Goal: Task Accomplishment & Management: Manage account settings

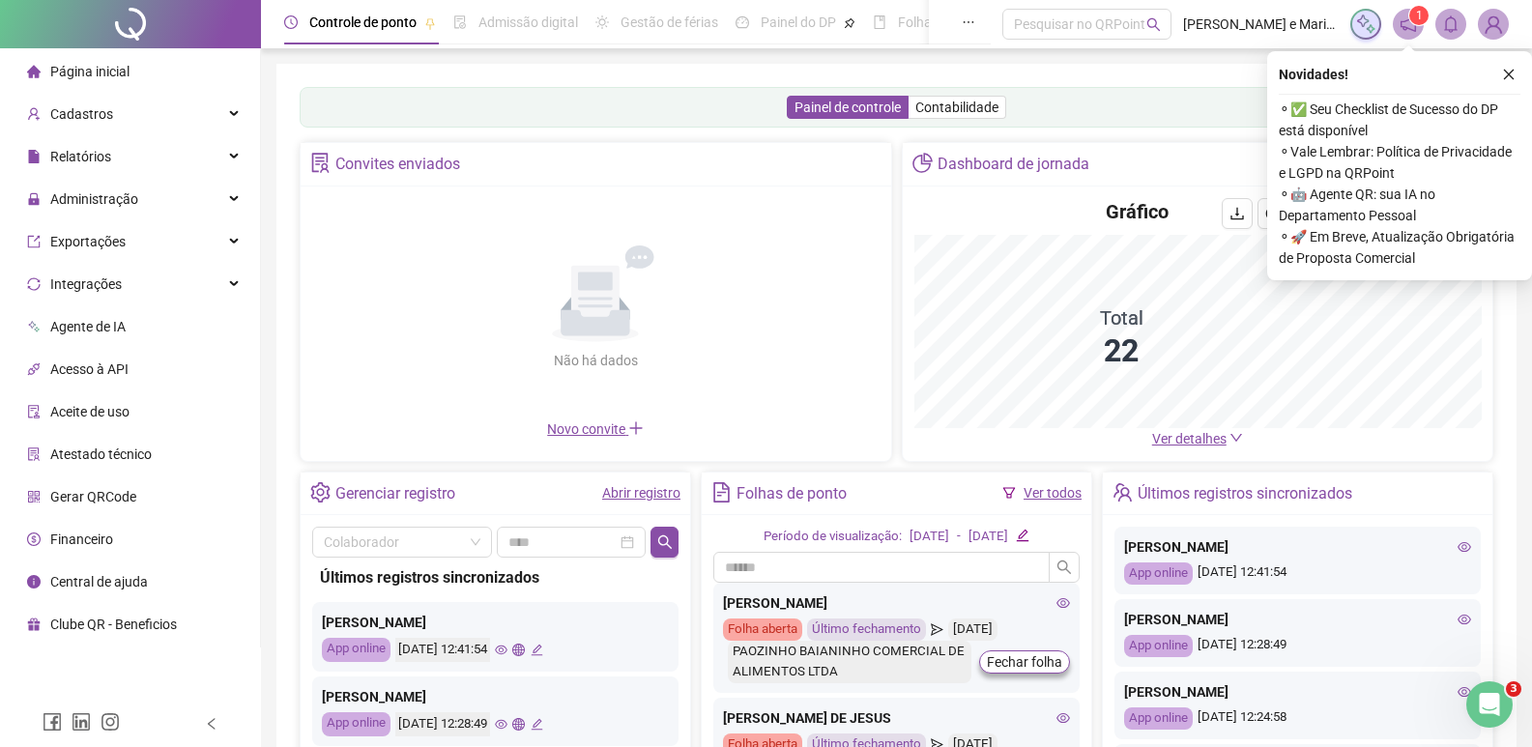
click at [1507, 79] on icon "close" at bounding box center [1509, 75] width 14 height 14
click at [1507, 76] on div "Painel de controle Contabilidade Convites enviados Não há dados Não há dados No…" at bounding box center [897, 456] width 1240 height 785
click at [1519, 73] on div "Controle de ponto Admissão digital Gestão de férias Painel do DP Folha de pagam…" at bounding box center [896, 466] width 1271 height 932
click at [1513, 73] on div "Painel de controle Contabilidade Convites enviados Não há dados Não há dados No…" at bounding box center [897, 456] width 1240 height 785
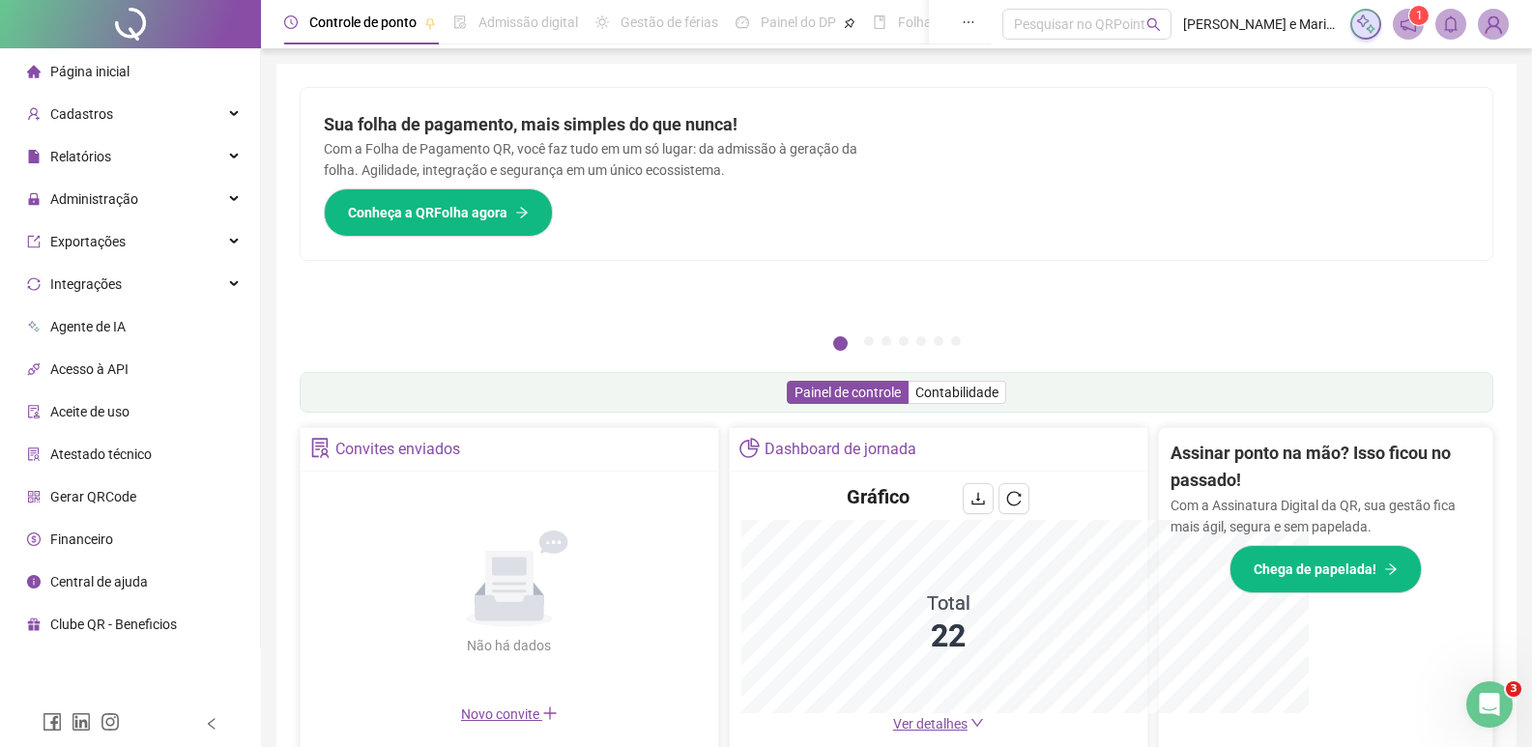
click at [1508, 73] on div "Pague o QRPoint com Cartão de Crédito Sua assinatura: mais segurança, prática e…" at bounding box center [897, 620] width 1240 height 1112
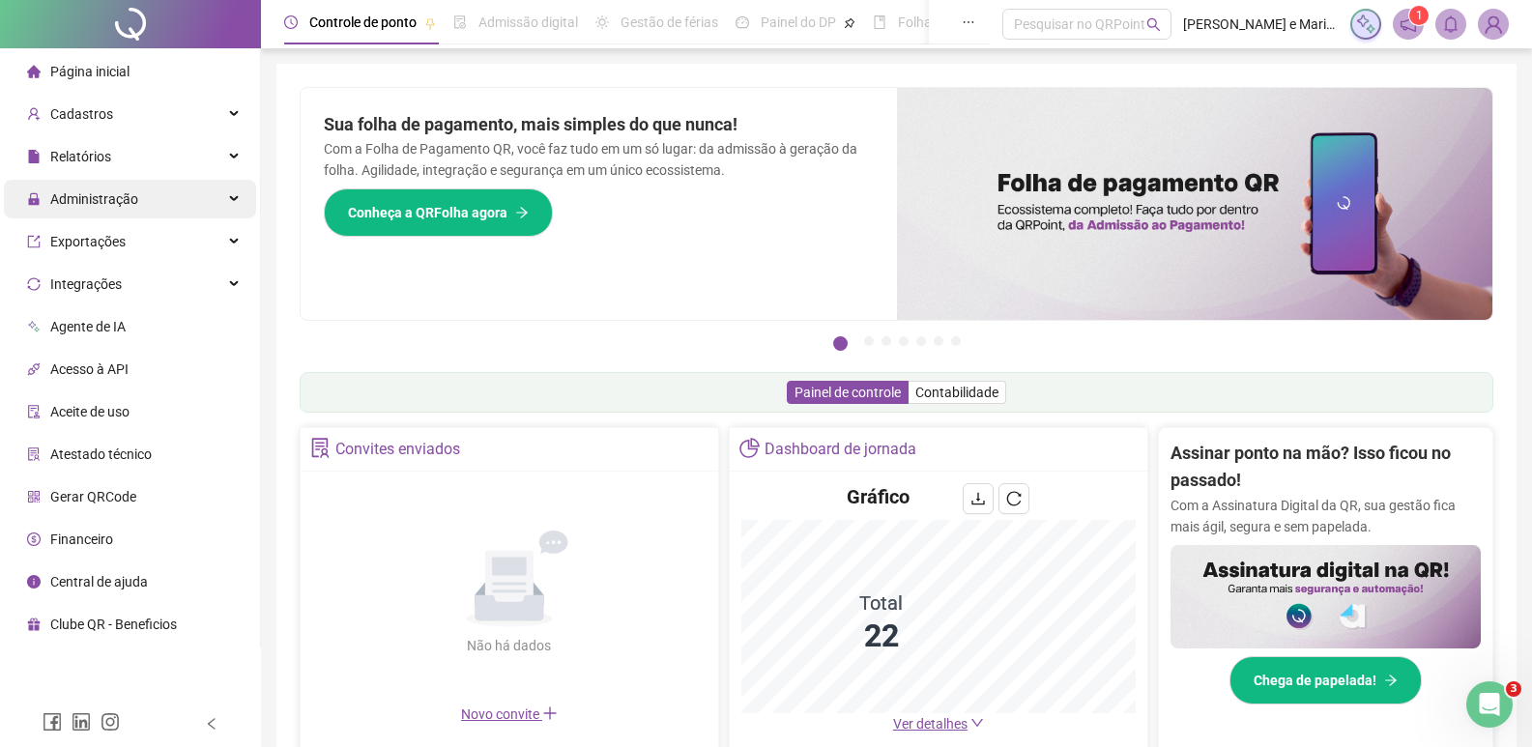
click at [99, 188] on span "Administração" at bounding box center [82, 199] width 111 height 39
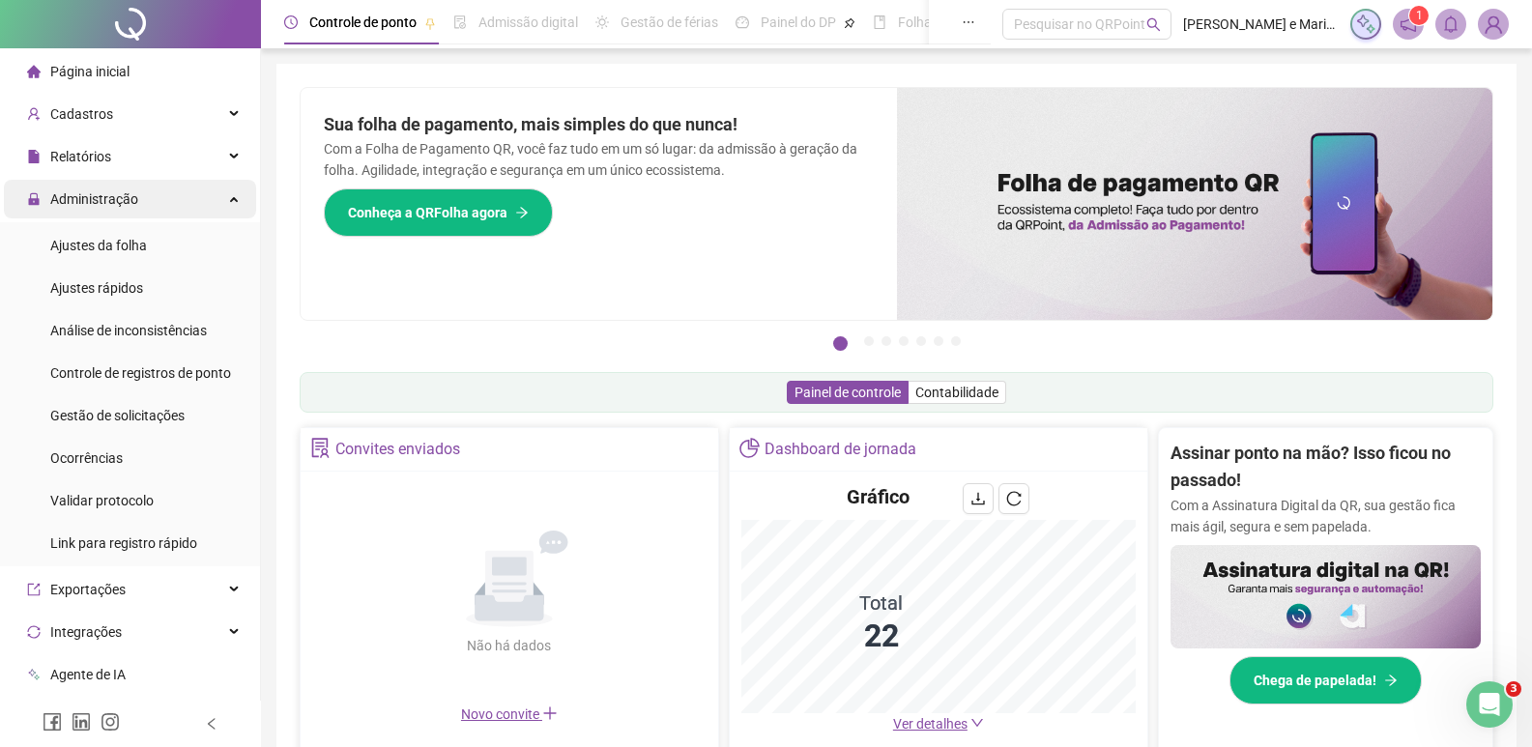
click at [99, 188] on span "Administração" at bounding box center [82, 199] width 111 height 39
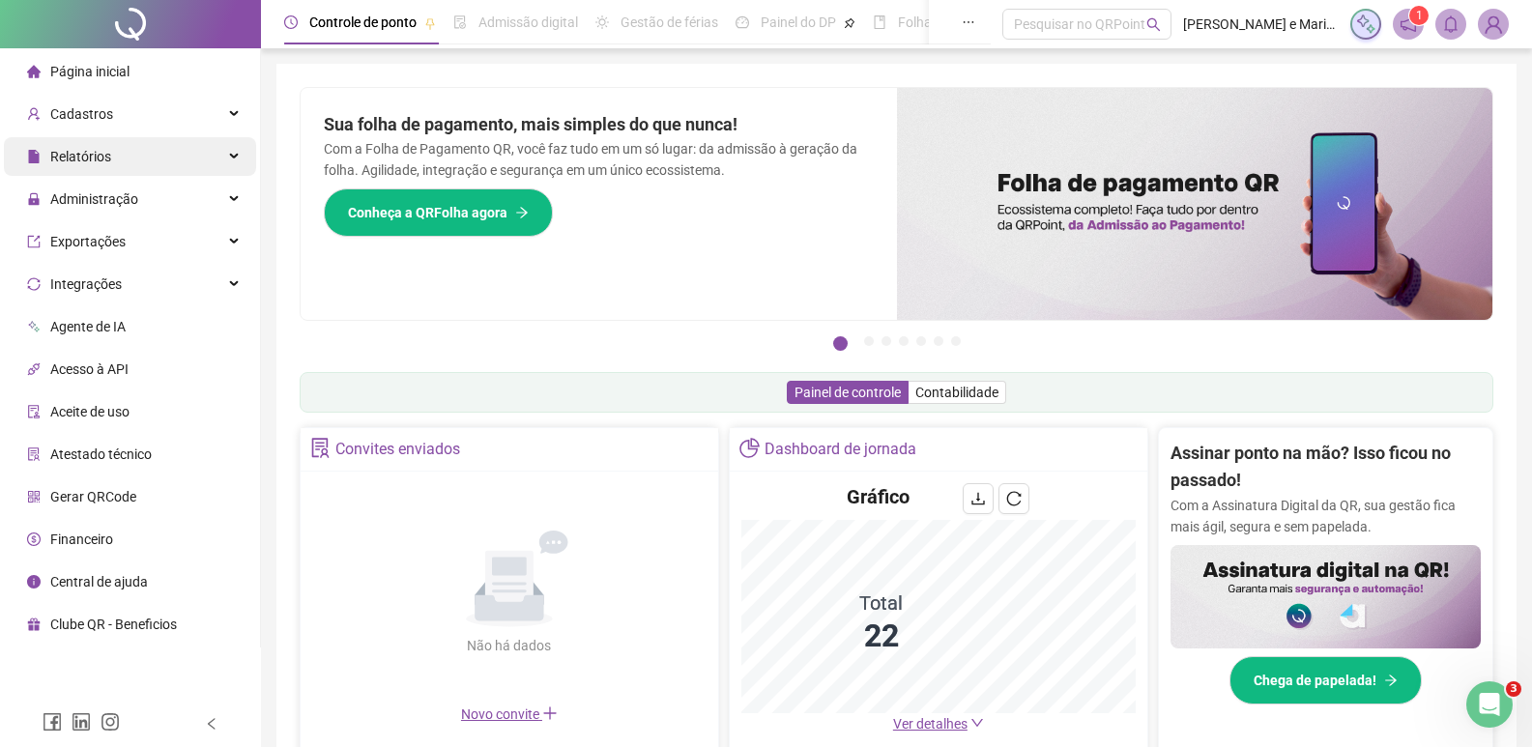
click at [102, 149] on span "Relatórios" at bounding box center [80, 156] width 61 height 15
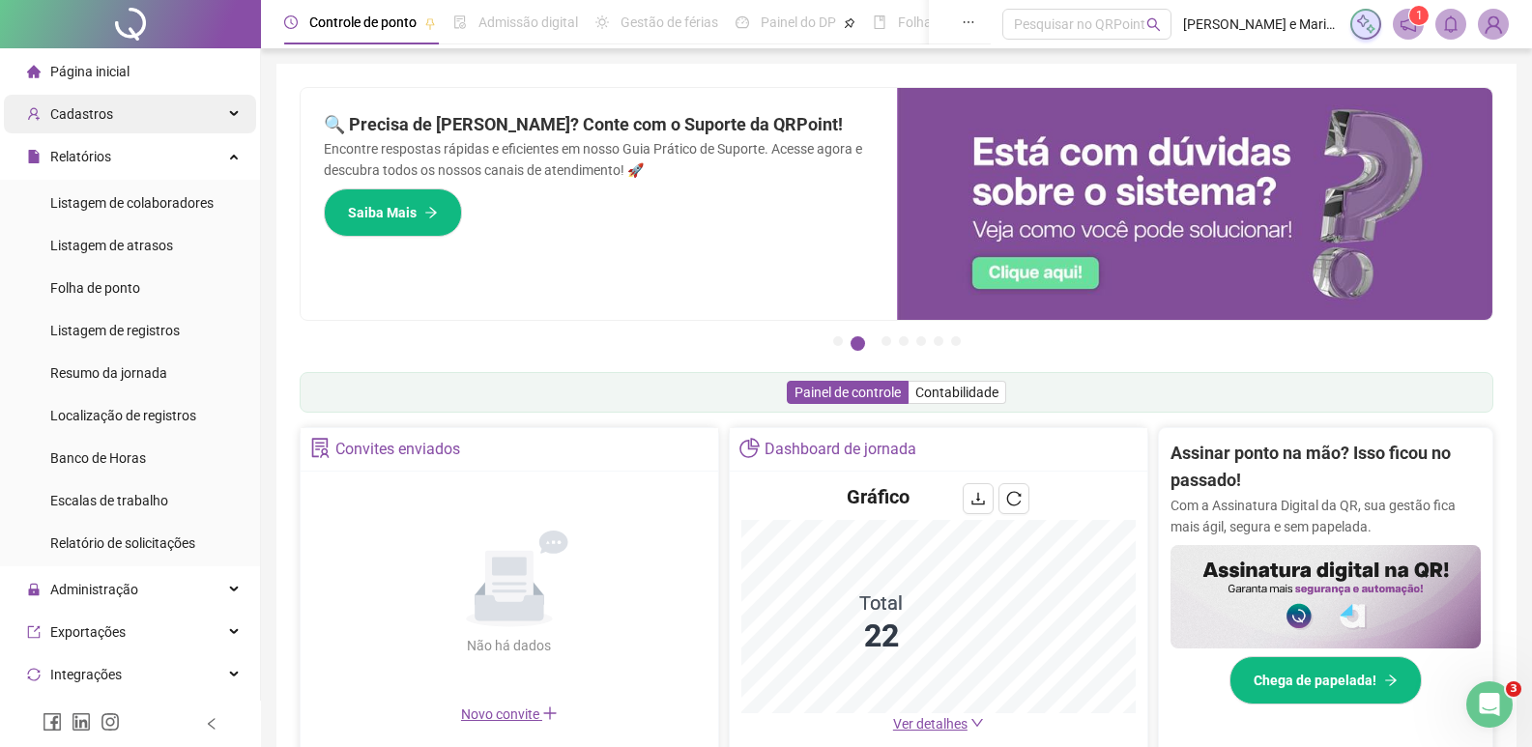
click at [129, 127] on div "Cadastros" at bounding box center [130, 114] width 252 height 39
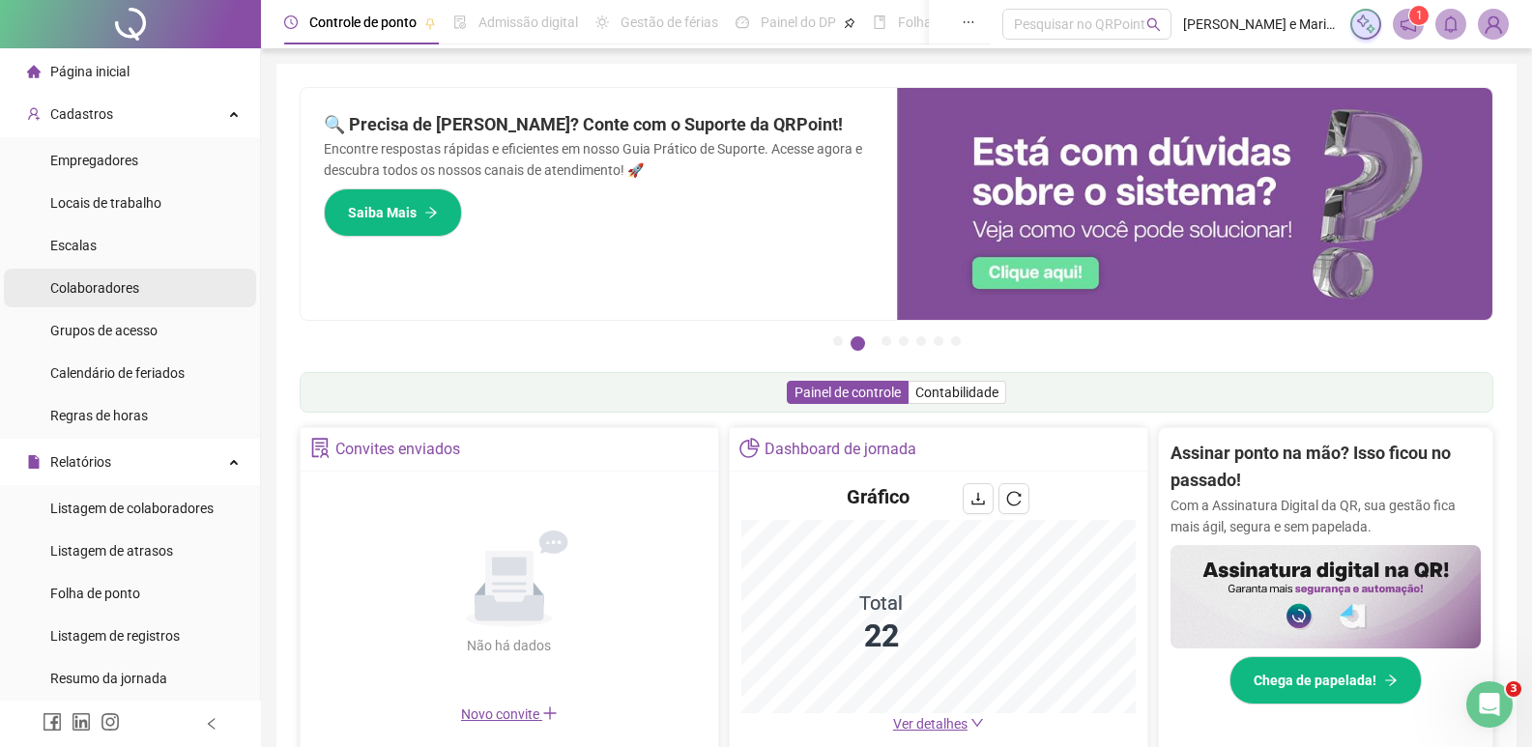
click at [75, 287] on span "Colaboradores" at bounding box center [94, 287] width 89 height 15
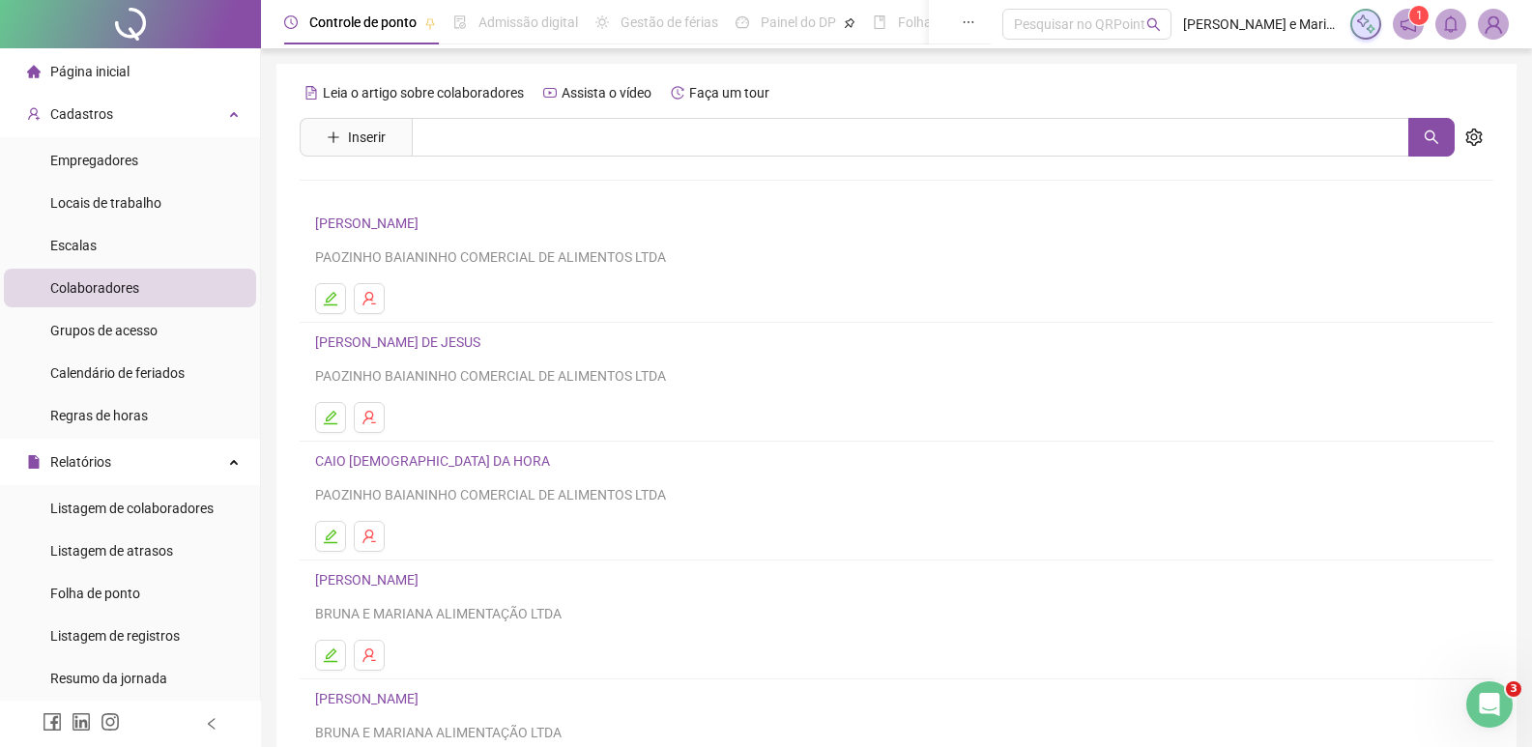
scroll to position [188, 0]
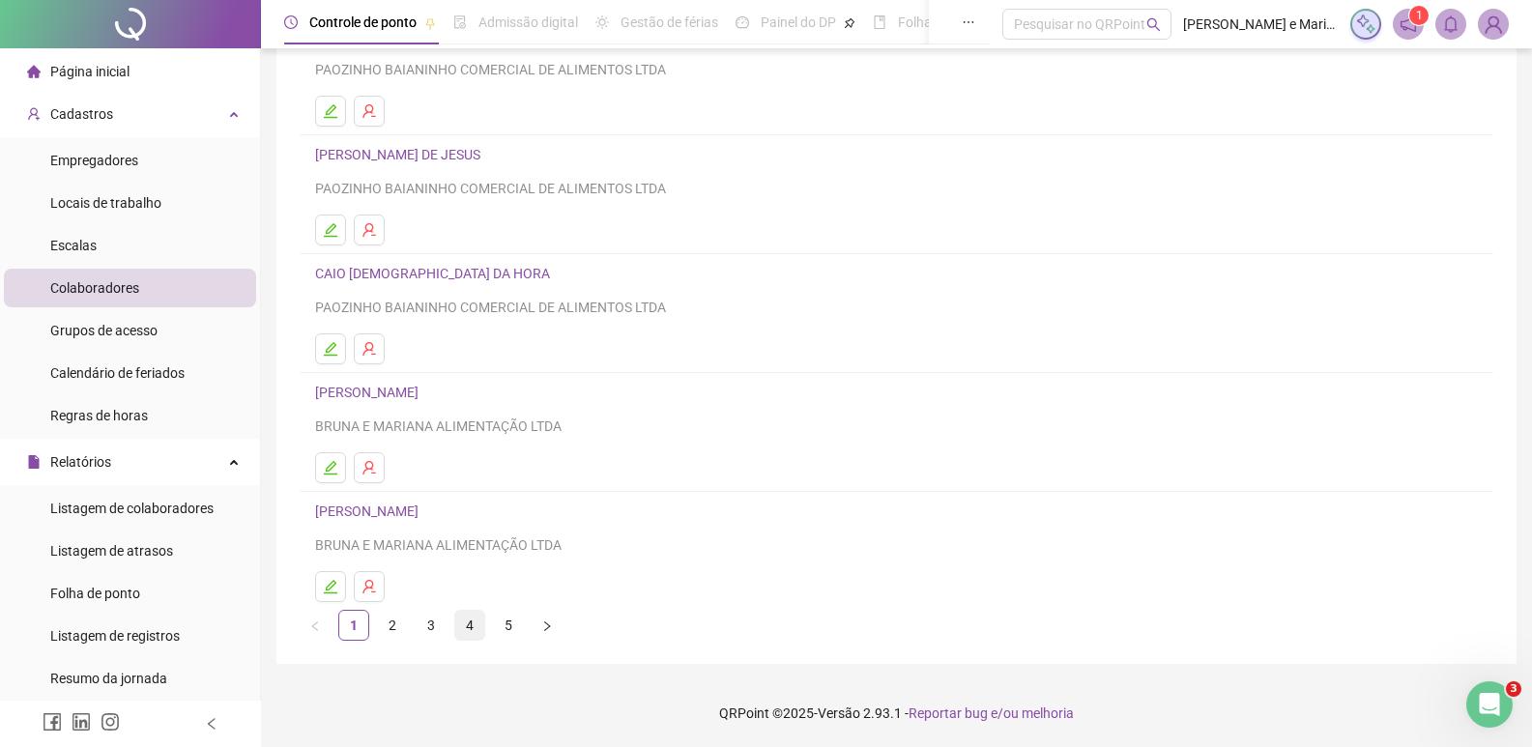
click at [483, 624] on link "4" at bounding box center [469, 625] width 29 height 29
click at [401, 517] on link "[PERSON_NAME]" at bounding box center [369, 511] width 109 height 15
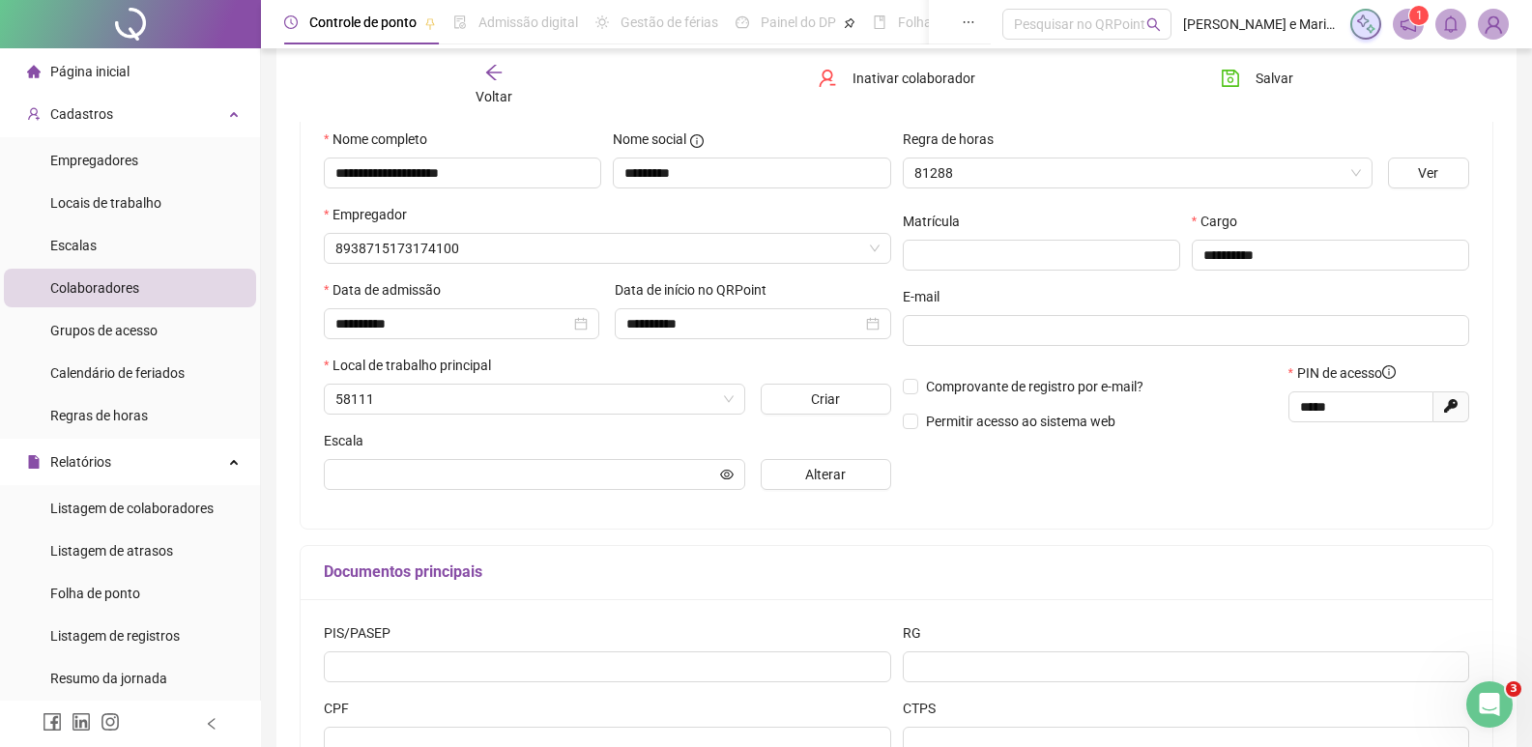
scroll to position [197, 0]
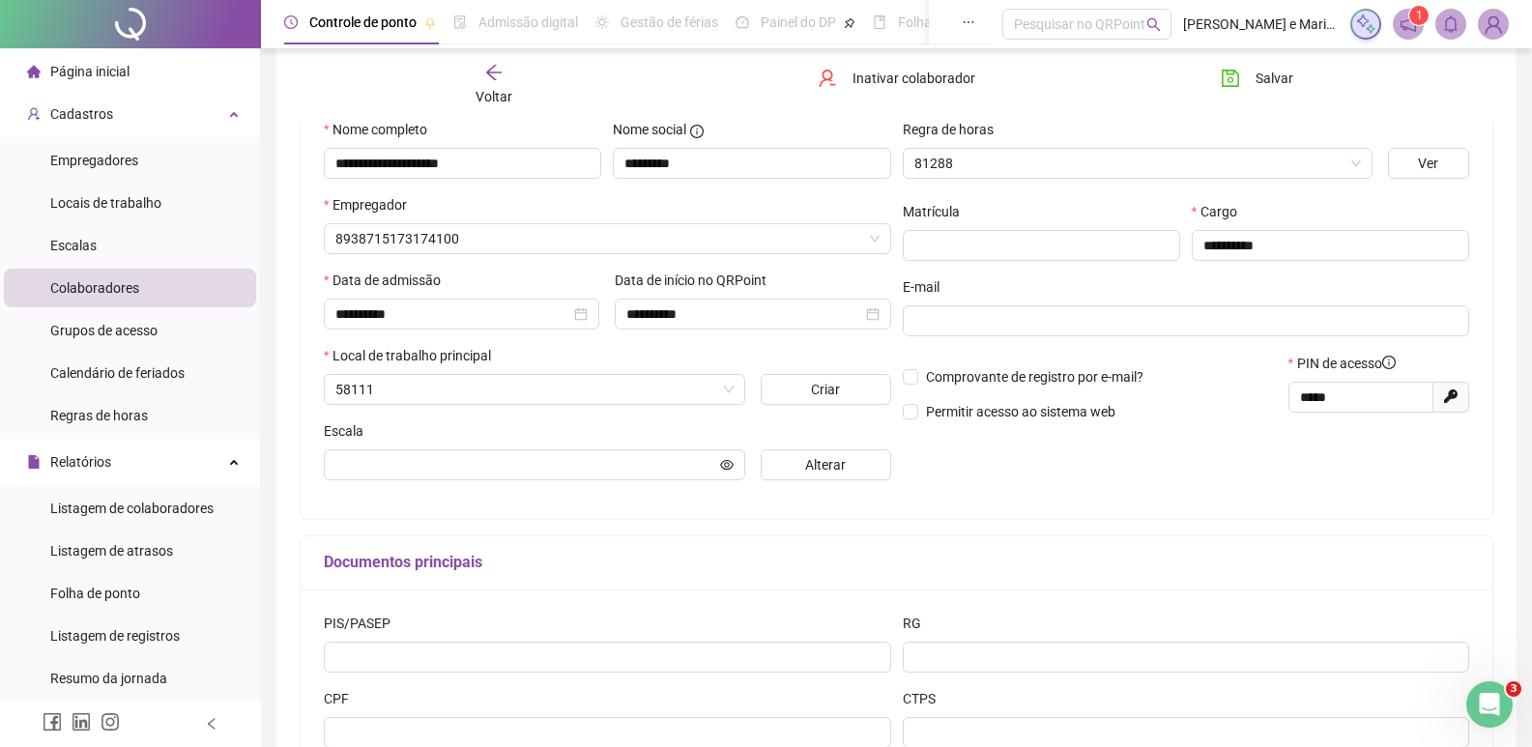
type input "**********"
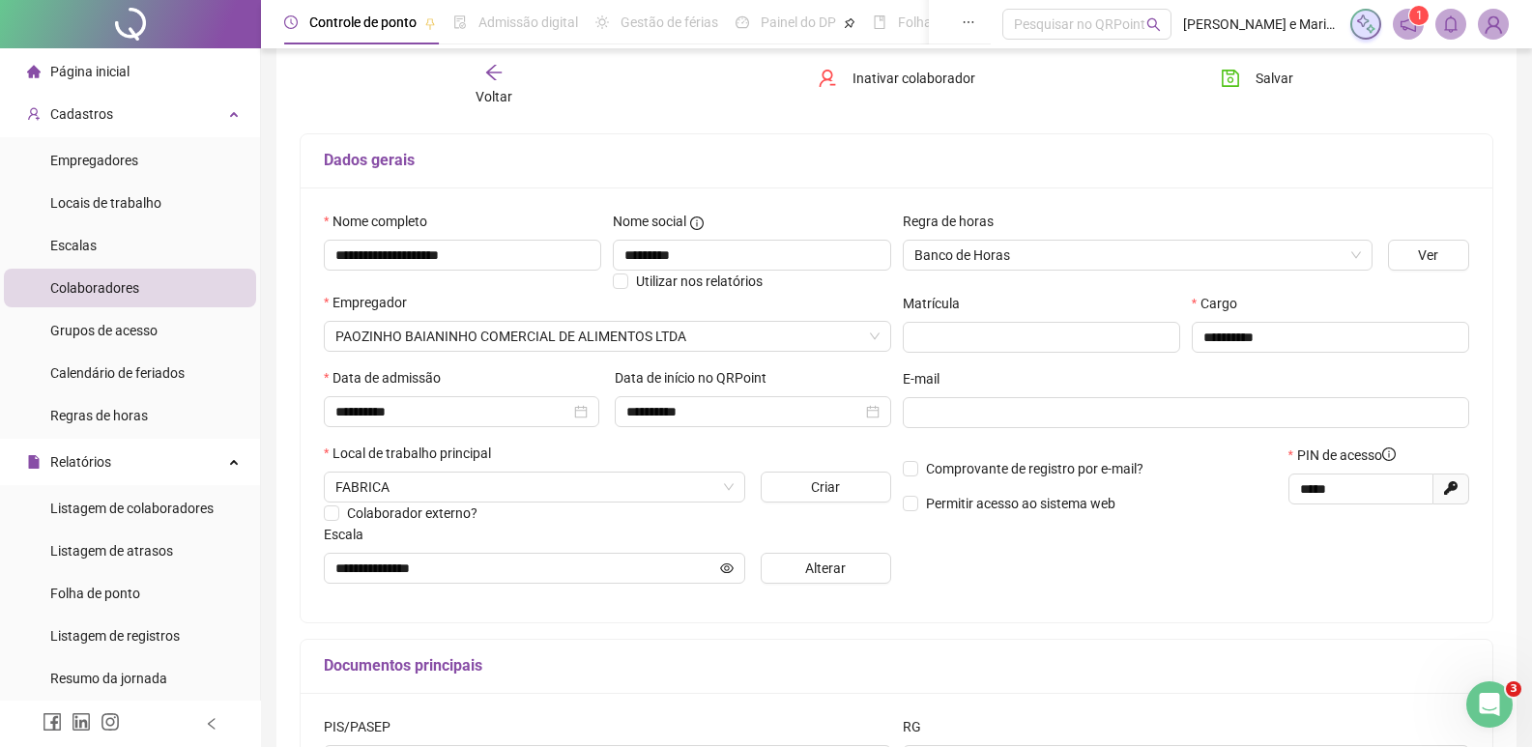
scroll to position [0, 0]
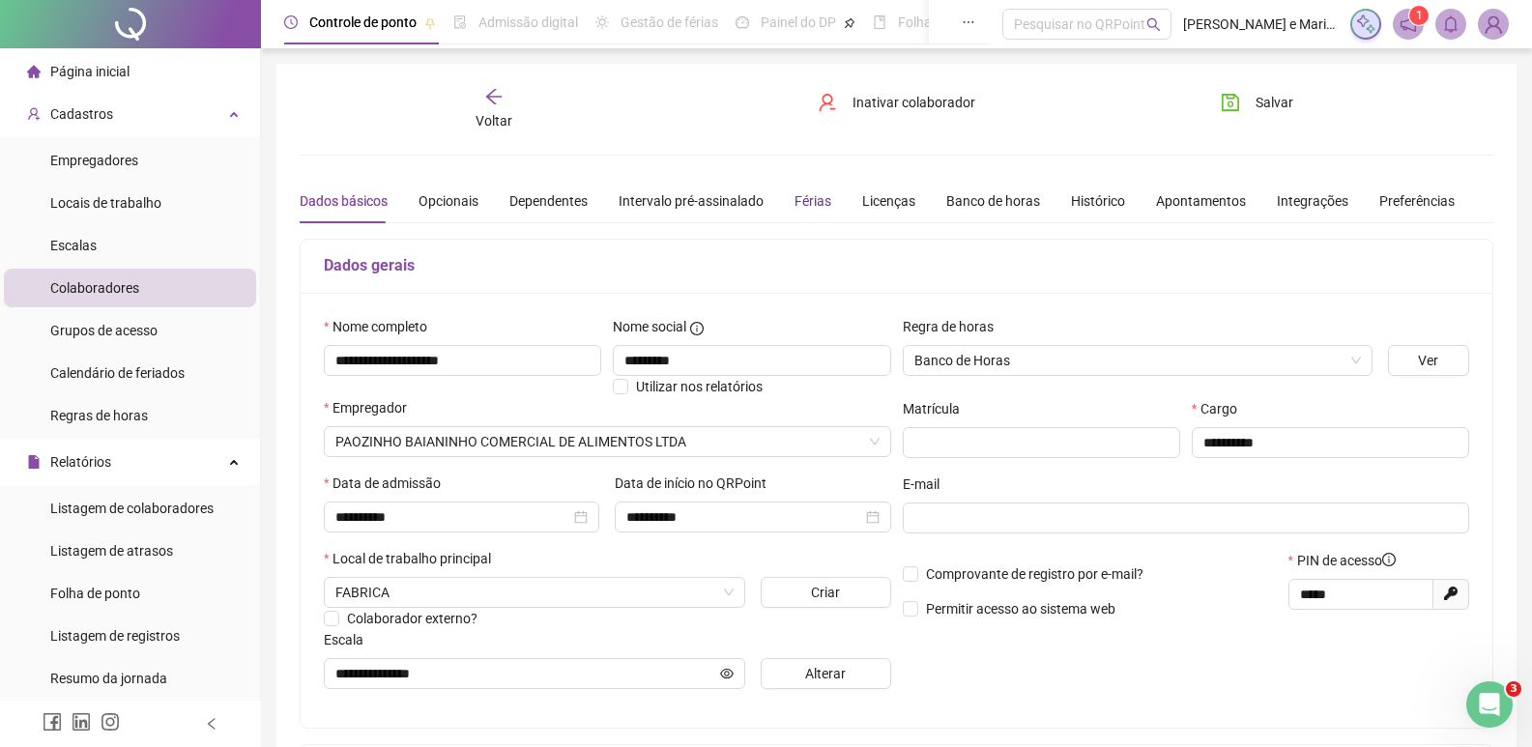
click at [821, 196] on div "Férias" at bounding box center [813, 200] width 37 height 21
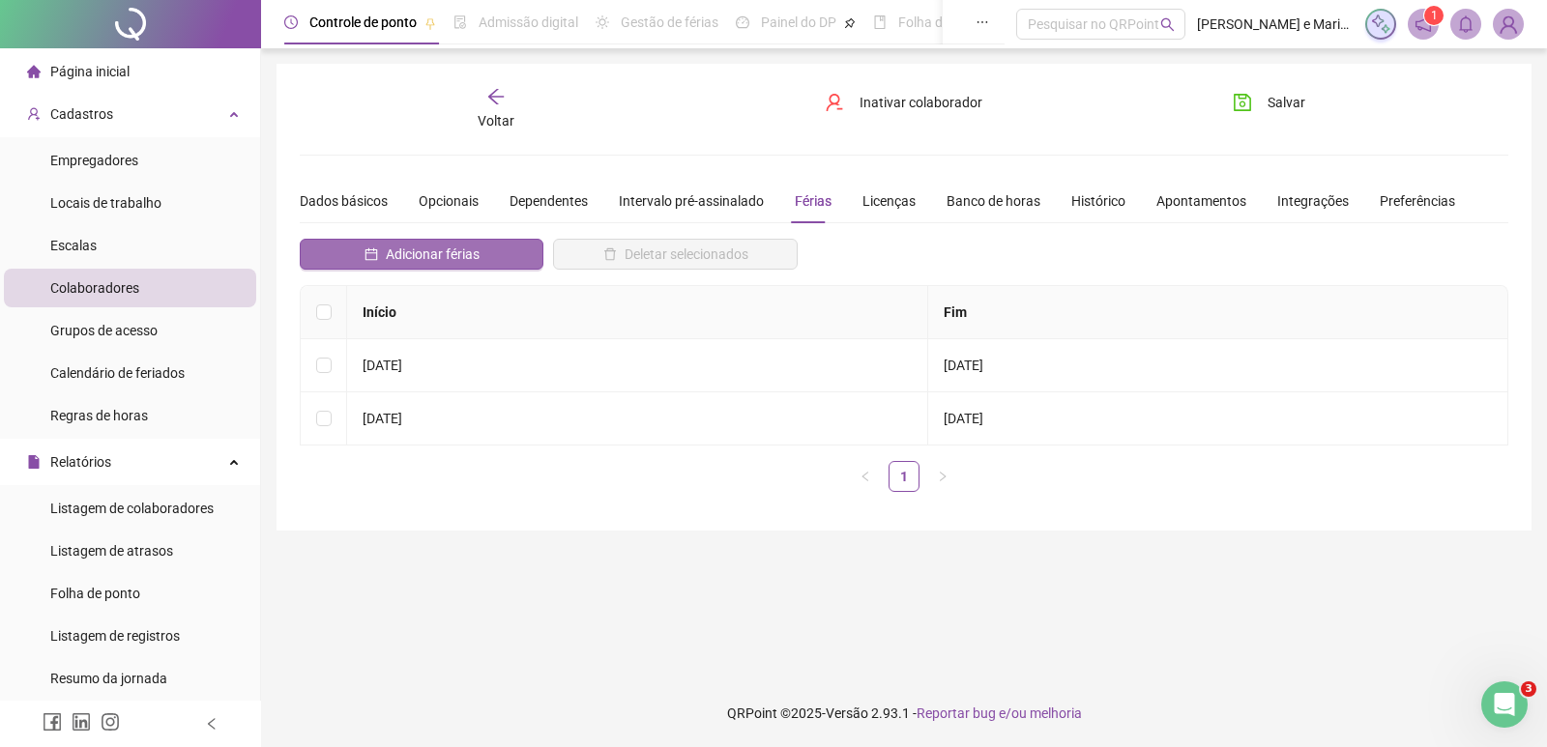
click at [445, 244] on span "Adicionar férias" at bounding box center [433, 254] width 94 height 21
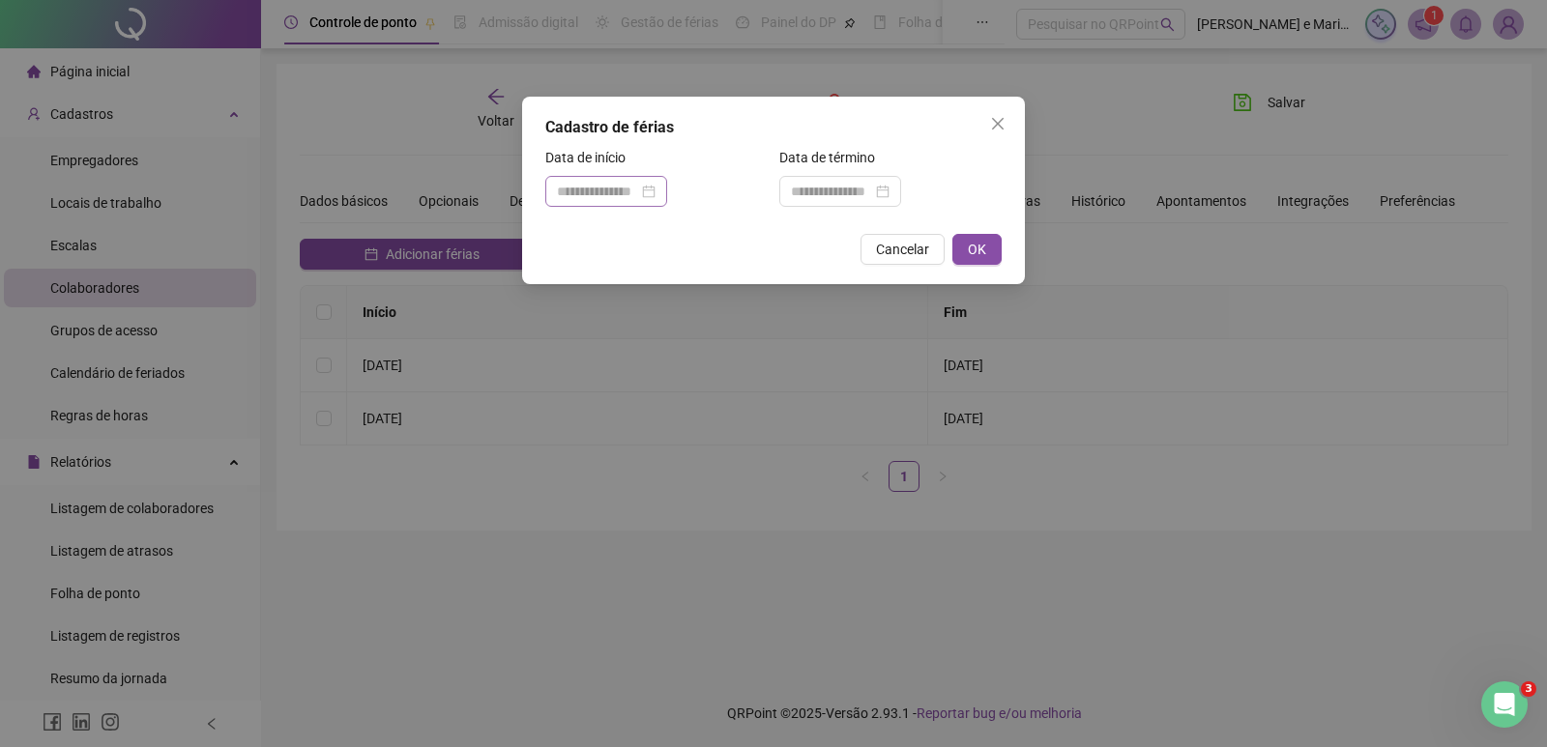
click at [635, 178] on div at bounding box center [606, 191] width 122 height 31
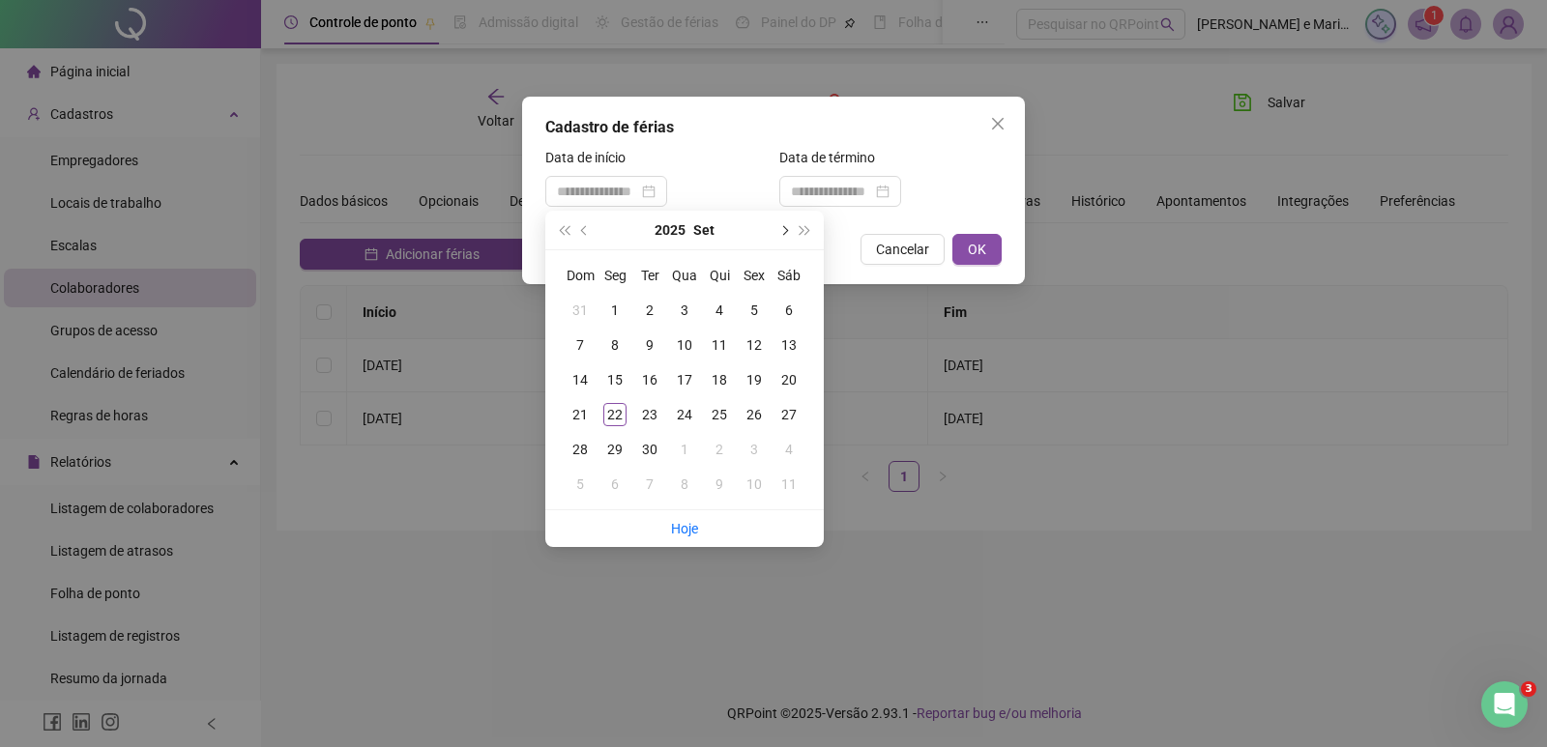
click at [781, 224] on button "next-year" at bounding box center [782, 230] width 21 height 39
type input "**********"
click at [690, 317] on div "1" at bounding box center [684, 310] width 23 height 23
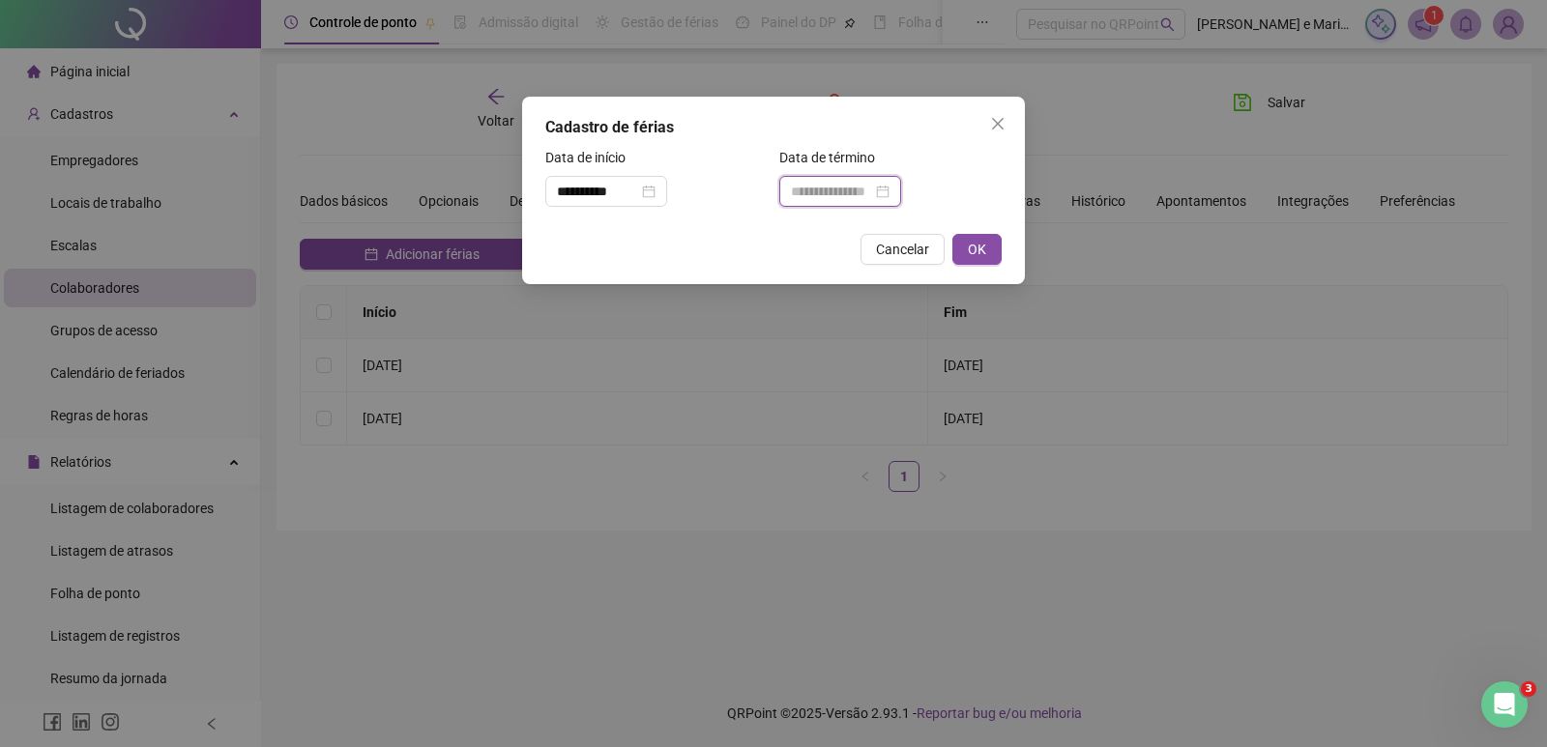
click at [818, 182] on input at bounding box center [831, 191] width 81 height 21
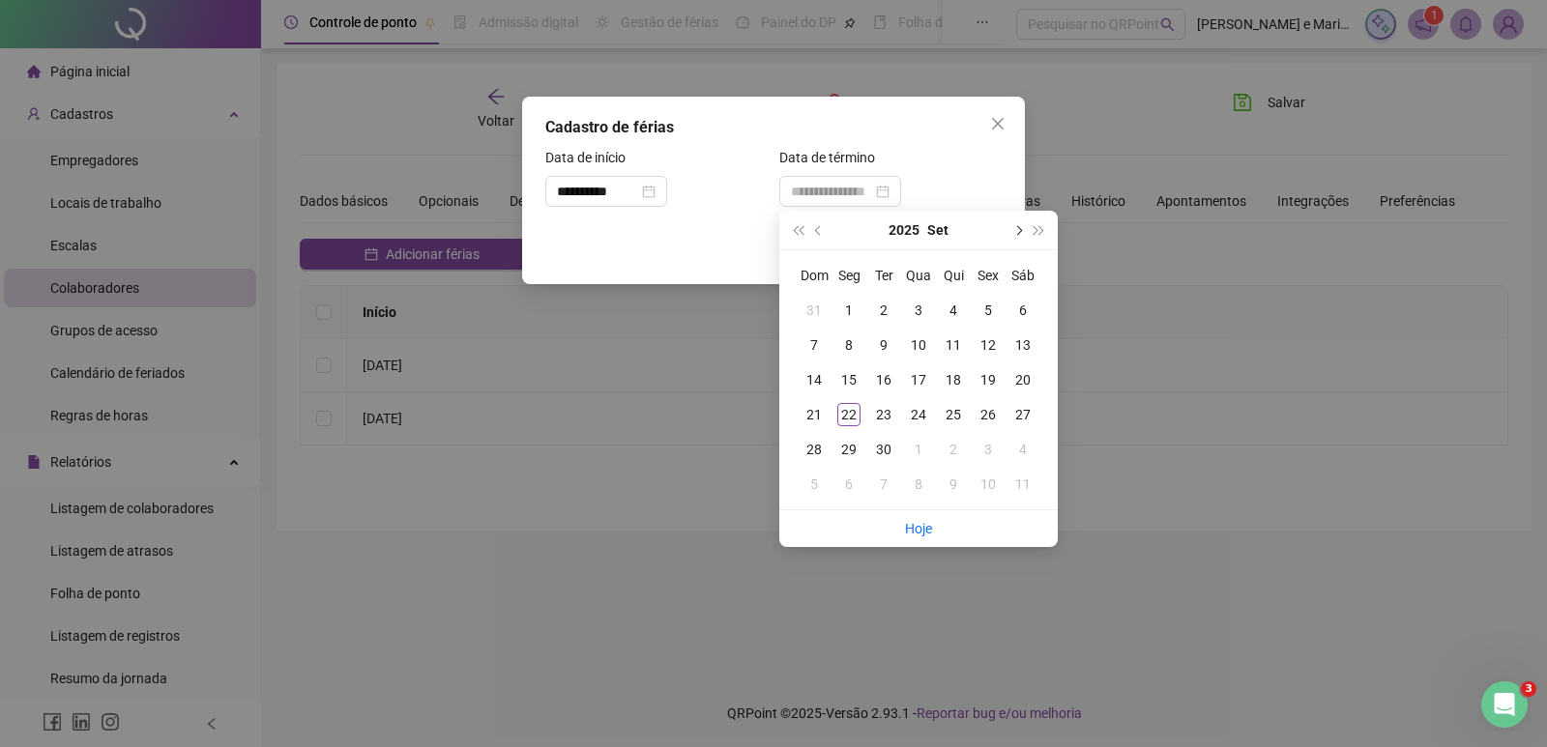
click at [1017, 231] on span "next-year" at bounding box center [1017, 230] width 10 height 10
type input "**********"
click at [959, 452] on div "30" at bounding box center [953, 449] width 23 height 23
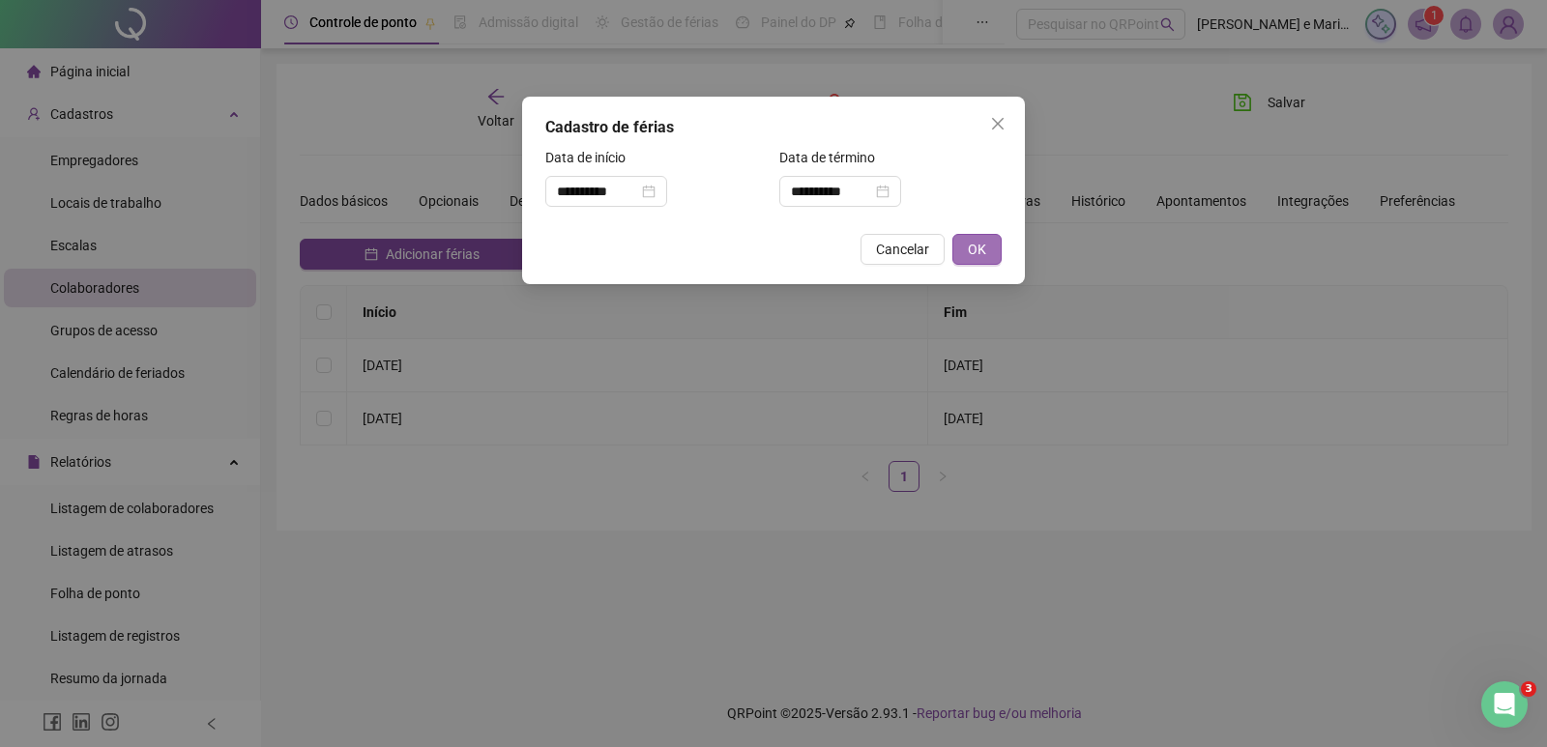
click at [982, 251] on span "OK" at bounding box center [977, 249] width 18 height 21
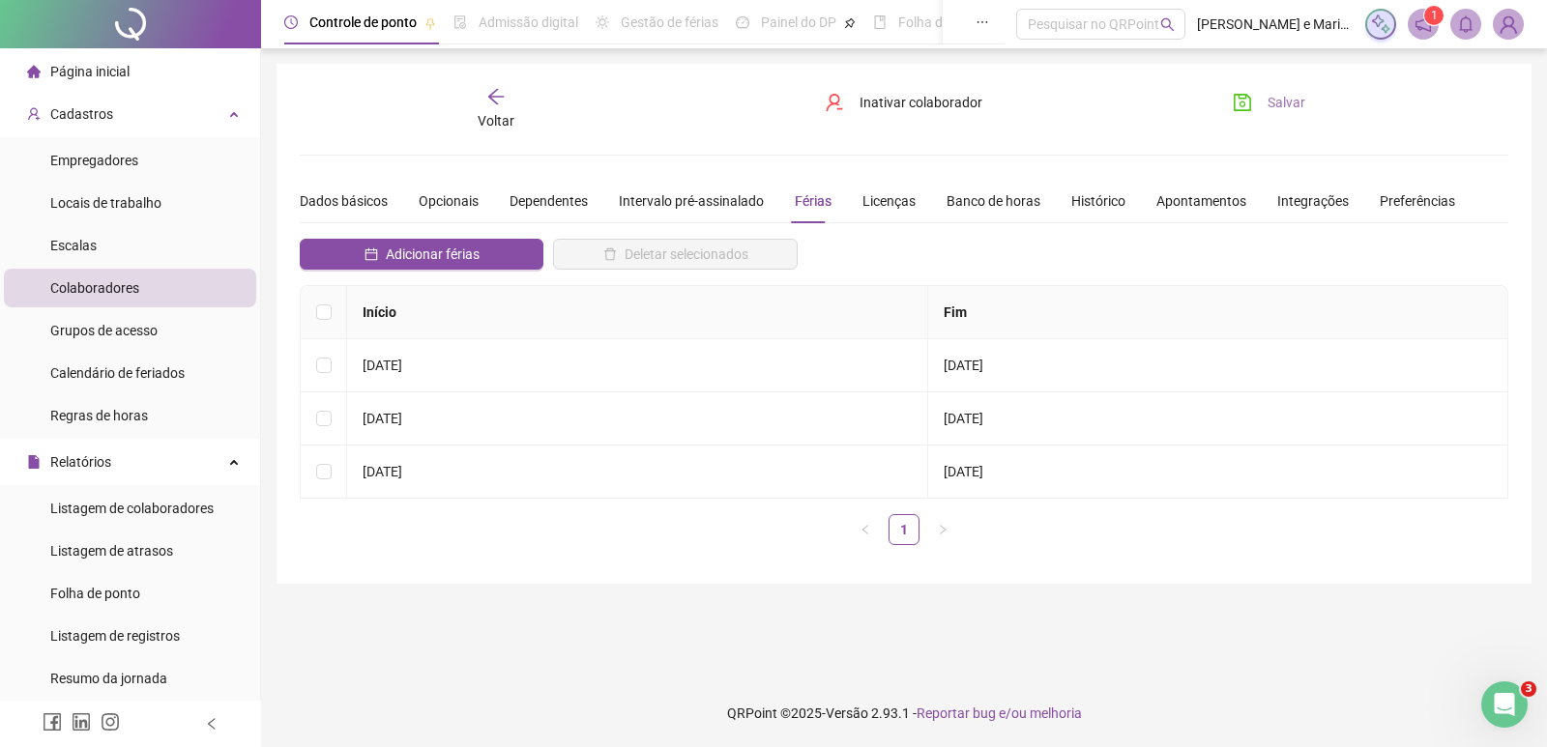
click at [1279, 100] on span "Salvar" at bounding box center [1286, 102] width 38 height 21
click at [509, 97] on div "Voltar" at bounding box center [496, 109] width 189 height 44
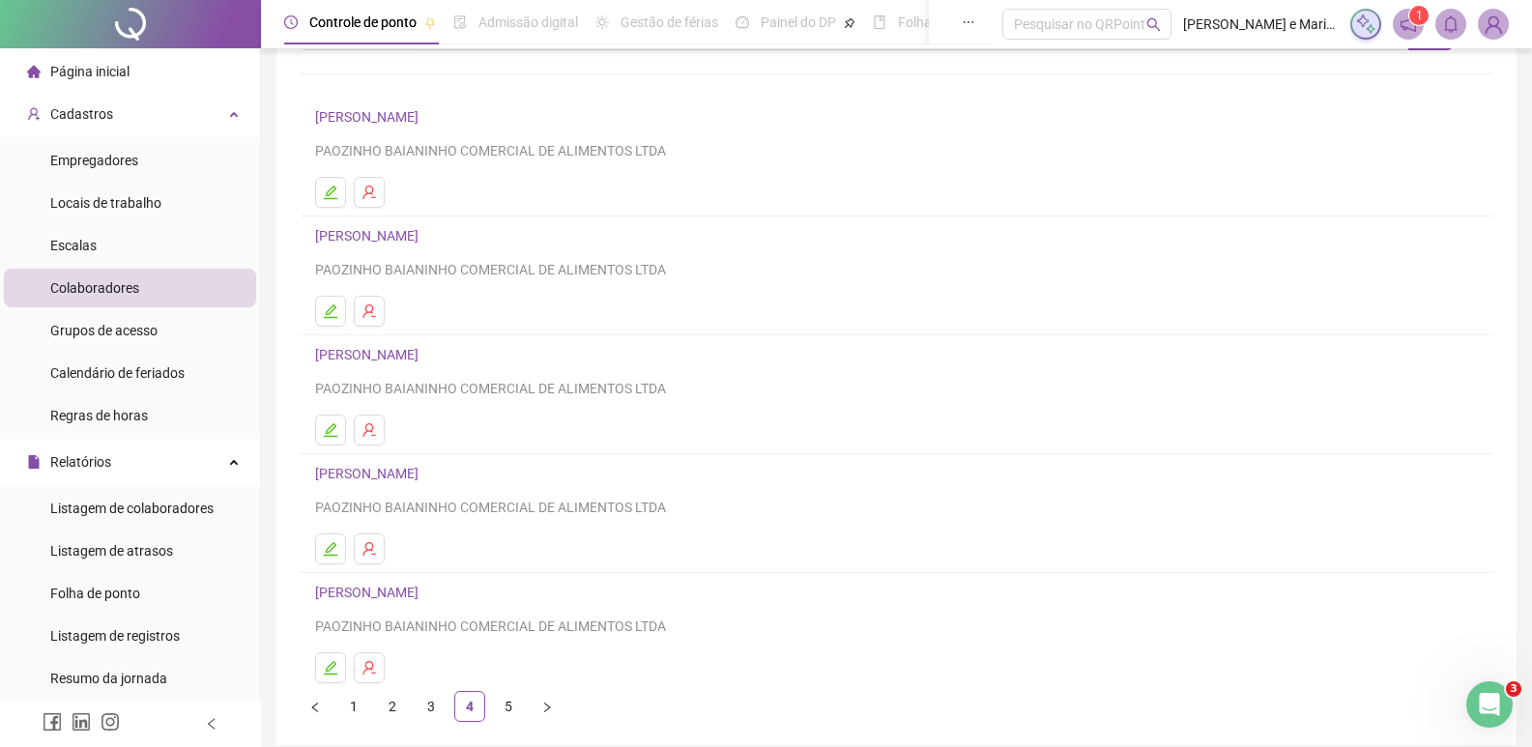
scroll to position [188, 0]
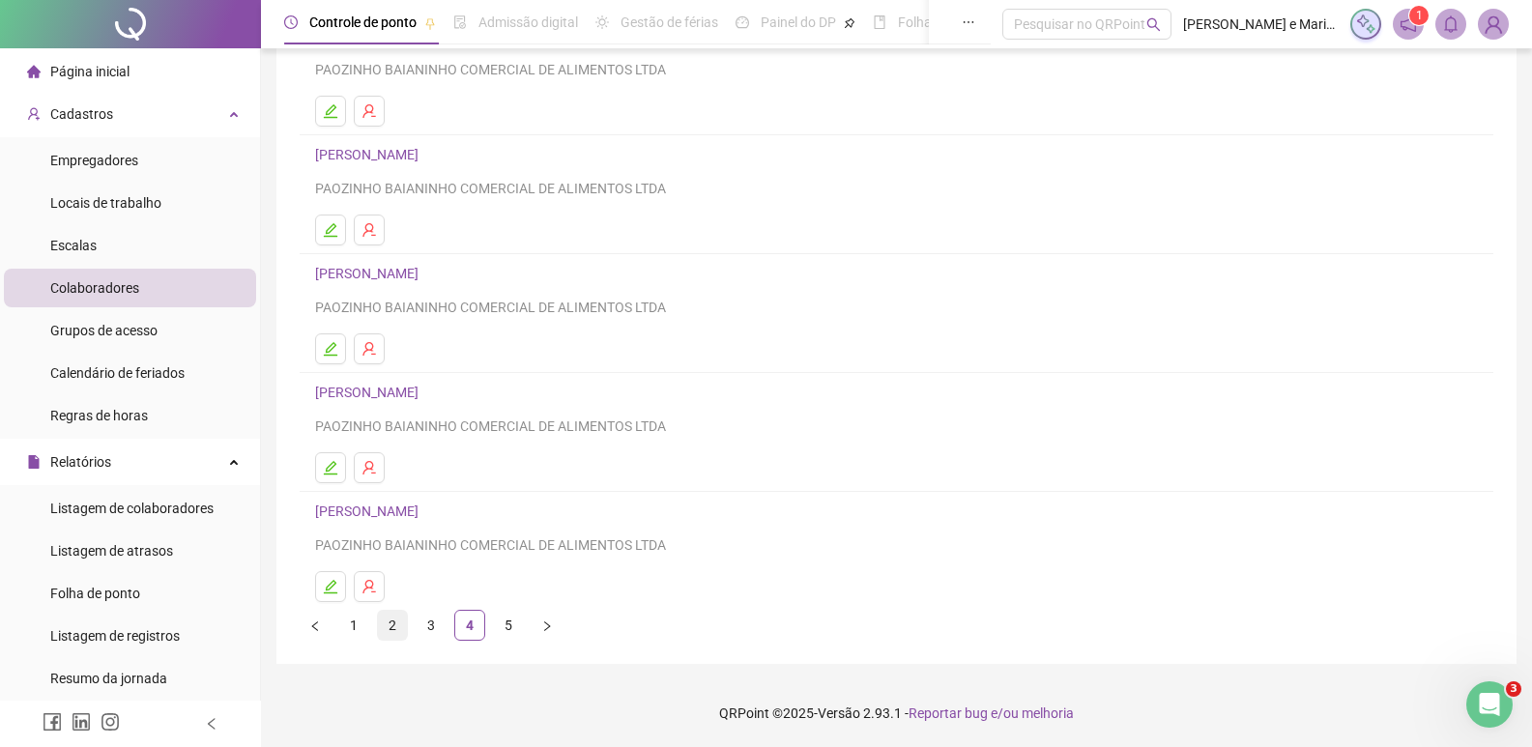
click at [389, 614] on link "2" at bounding box center [392, 625] width 29 height 29
click at [360, 620] on link "1" at bounding box center [353, 625] width 29 height 29
click at [424, 510] on link "[PERSON_NAME]" at bounding box center [369, 511] width 109 height 15
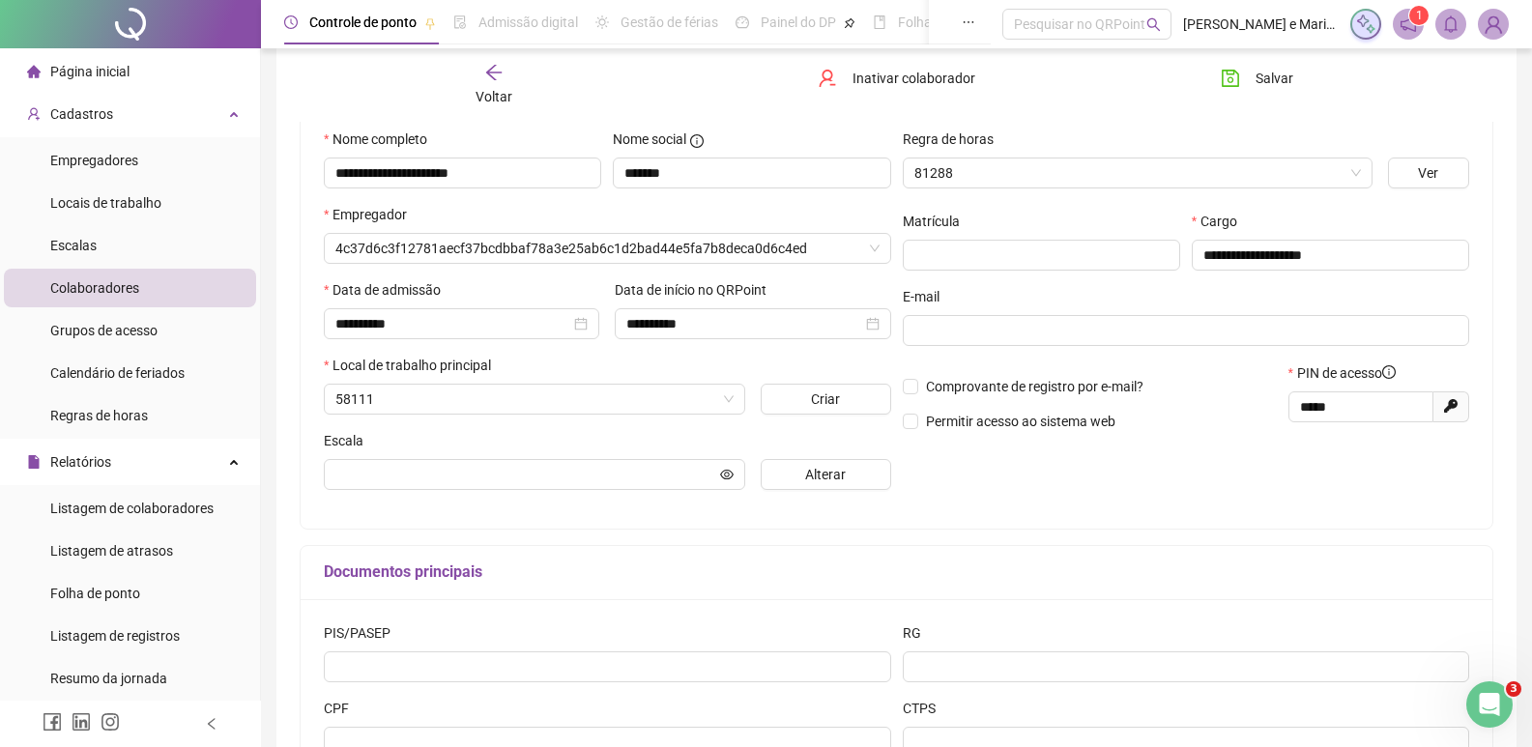
scroll to position [197, 0]
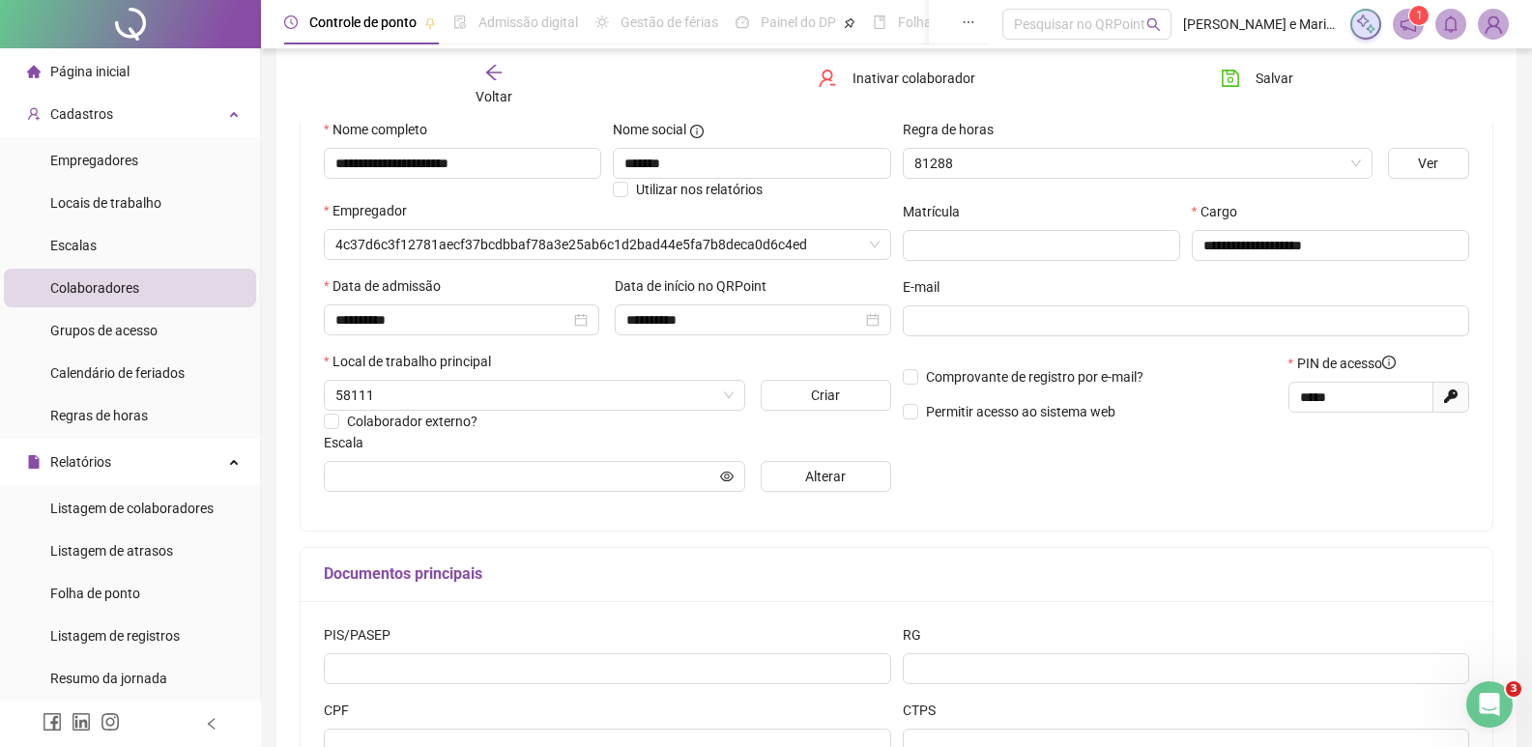
type input "**********"
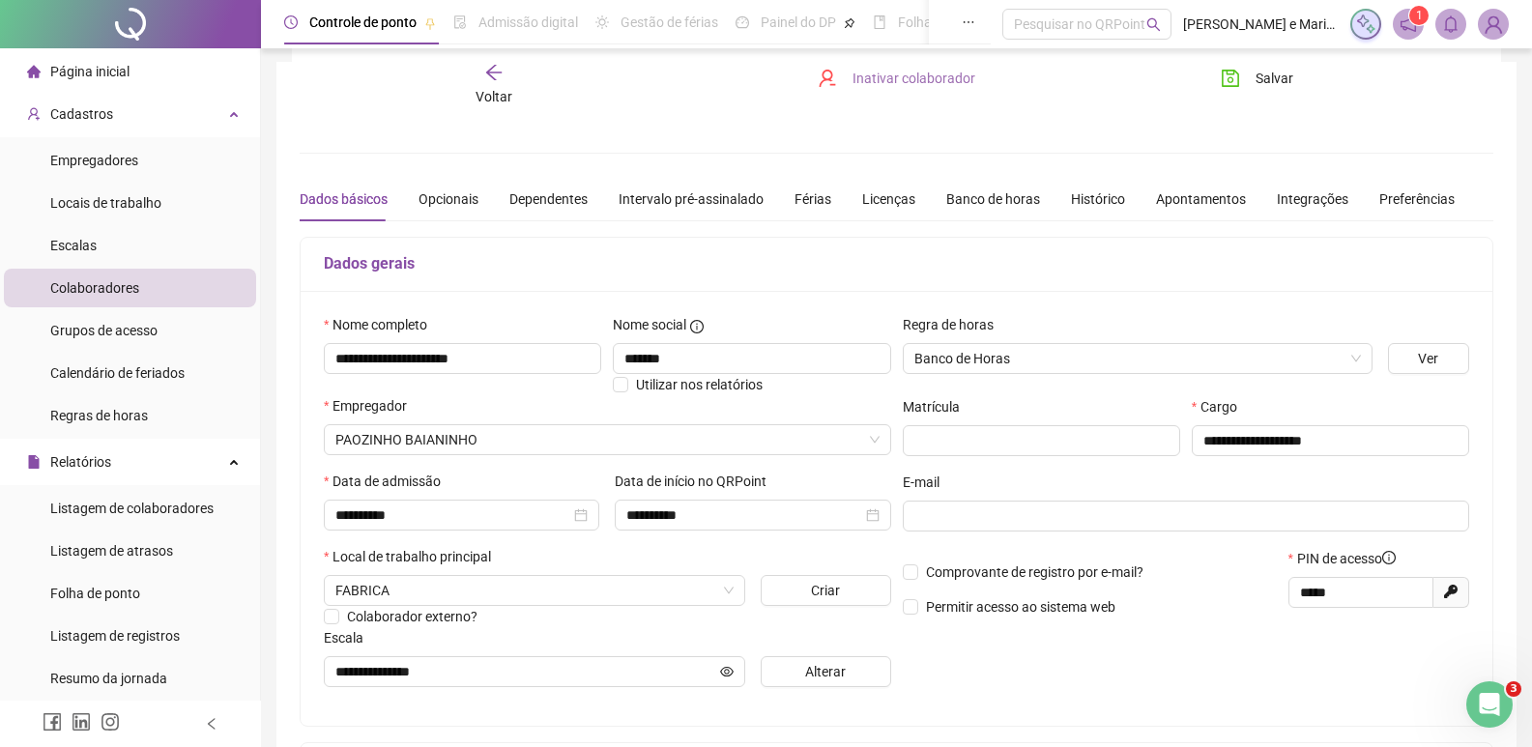
scroll to position [0, 0]
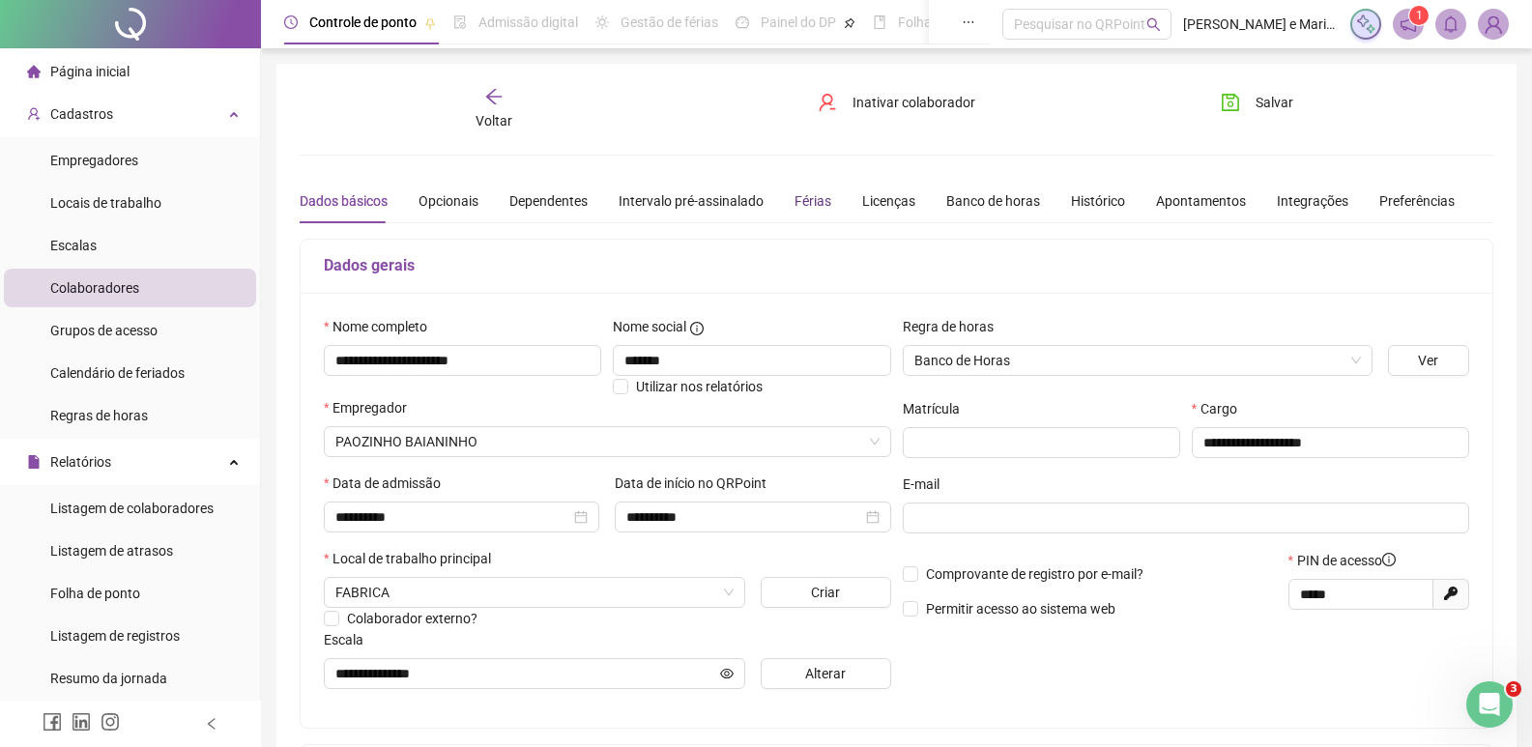
click at [825, 207] on div "Férias" at bounding box center [813, 200] width 37 height 21
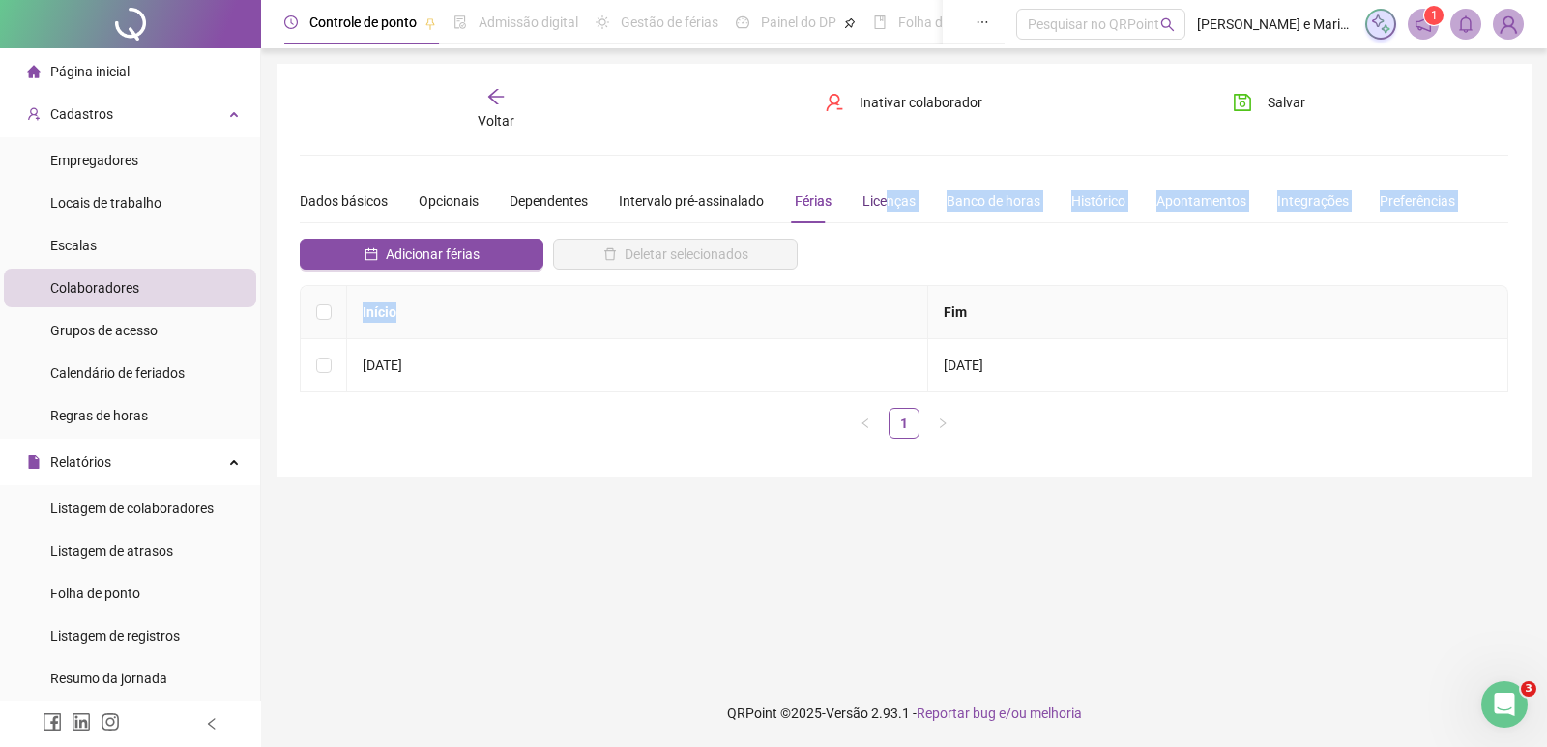
drag, startPoint x: 879, startPoint y: 199, endPoint x: 870, endPoint y: 307, distance: 108.6
click at [870, 307] on div "**********" at bounding box center [904, 317] width 1209 height 276
click at [805, 164] on div "**********" at bounding box center [904, 270] width 1209 height 367
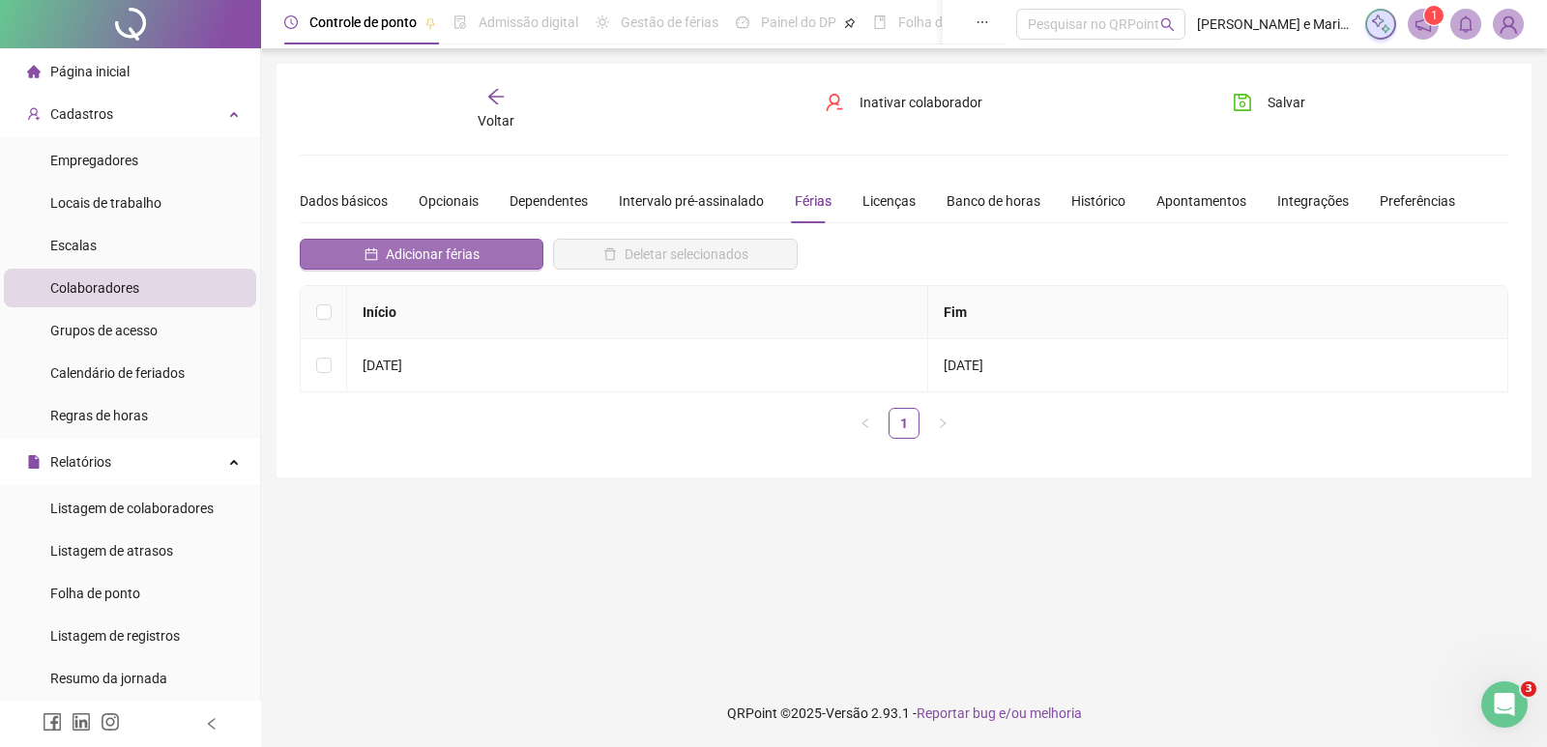
click at [420, 260] on span "Adicionar férias" at bounding box center [433, 254] width 94 height 21
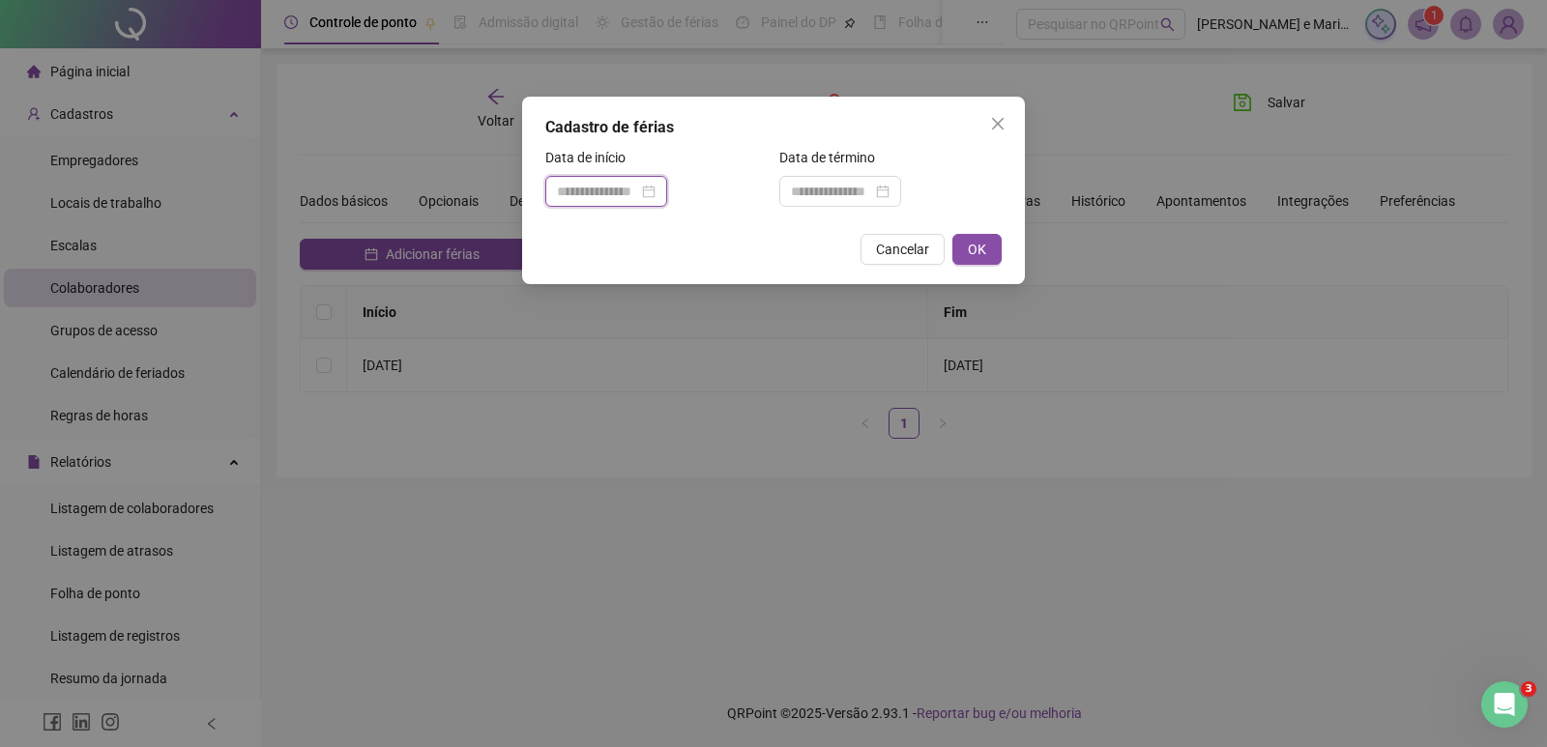
click at [628, 195] on input at bounding box center [597, 191] width 81 height 21
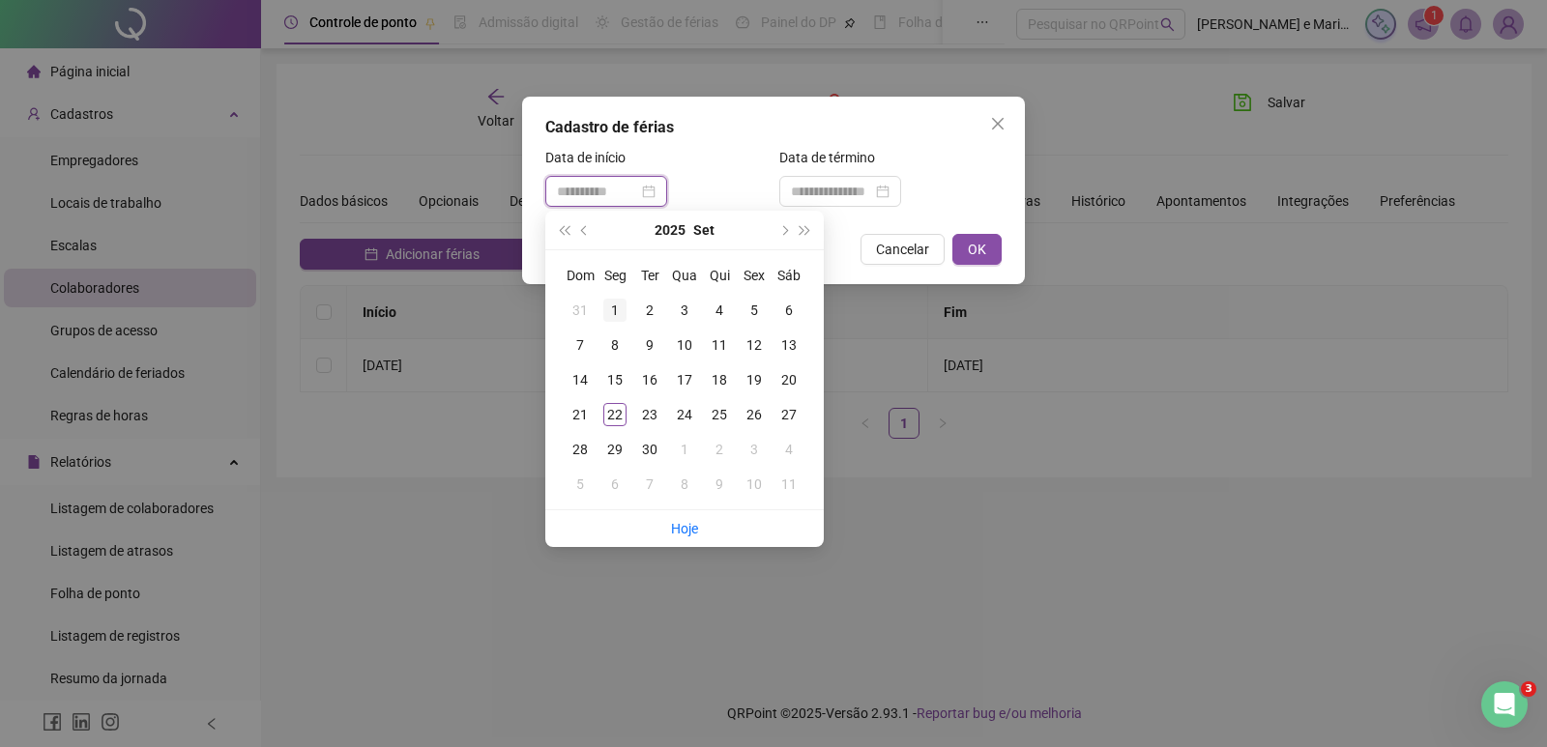
type input "**********"
click at [605, 306] on div "1" at bounding box center [614, 310] width 23 height 23
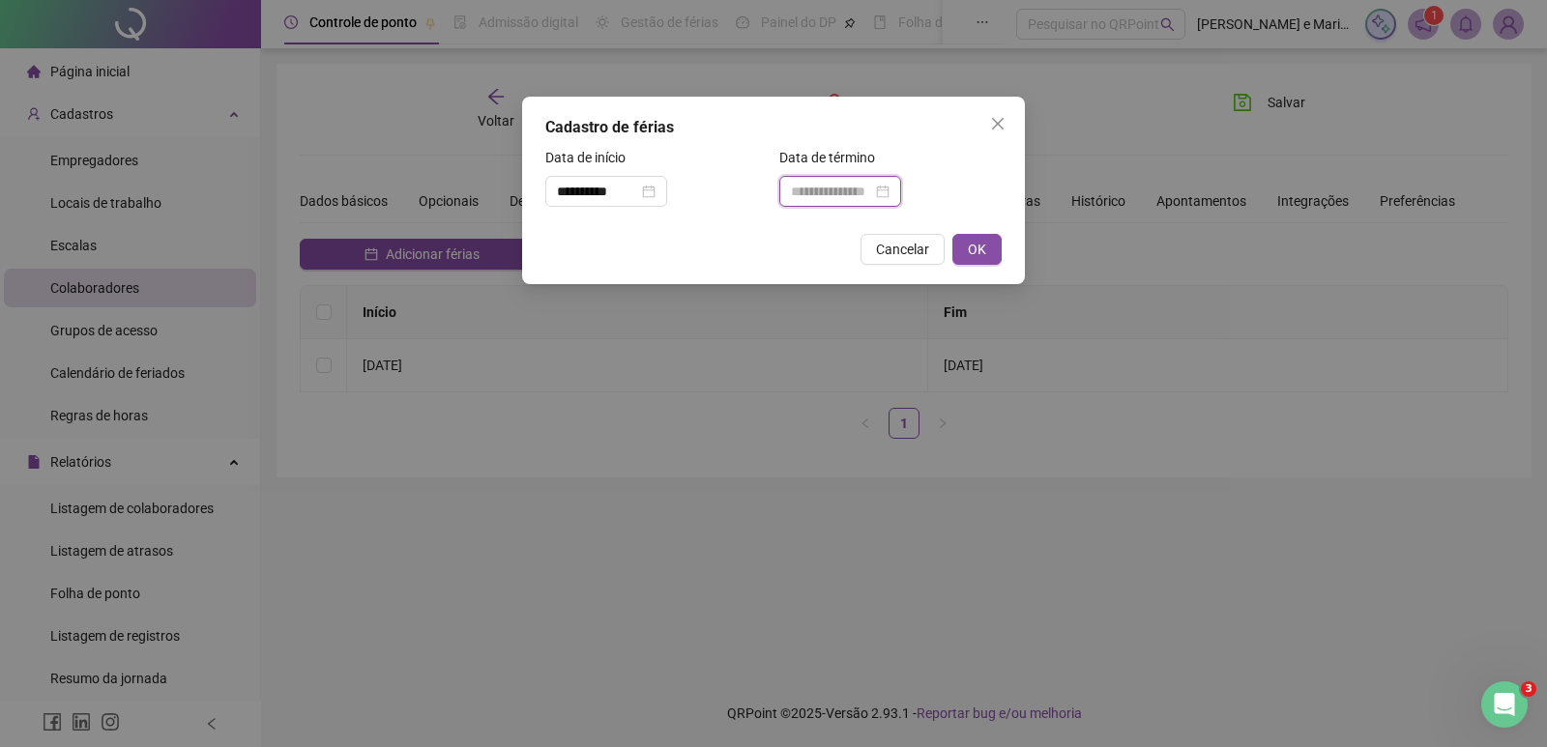
click at [845, 194] on input at bounding box center [831, 191] width 81 height 21
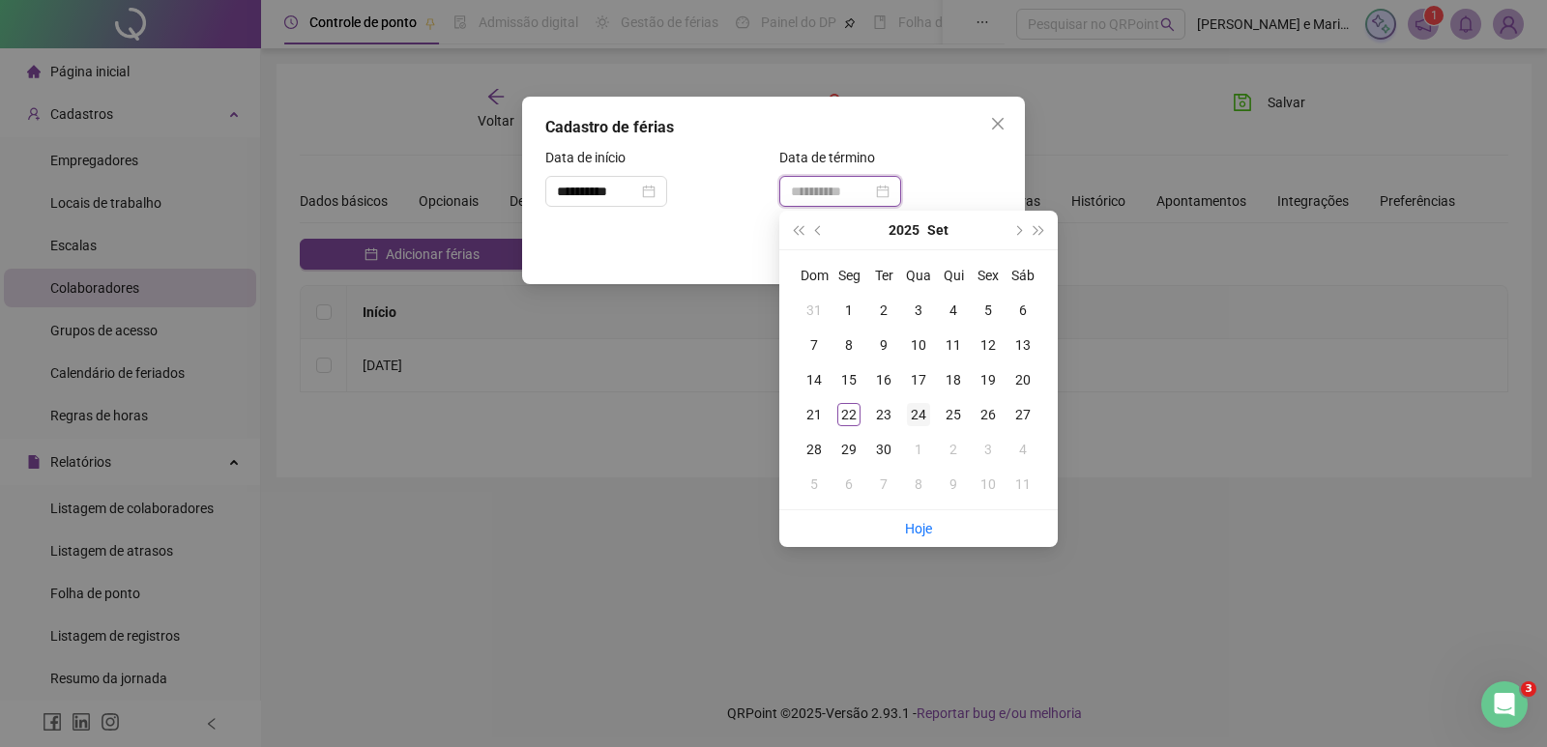
type input "**********"
click at [915, 413] on div "24" at bounding box center [918, 414] width 23 height 23
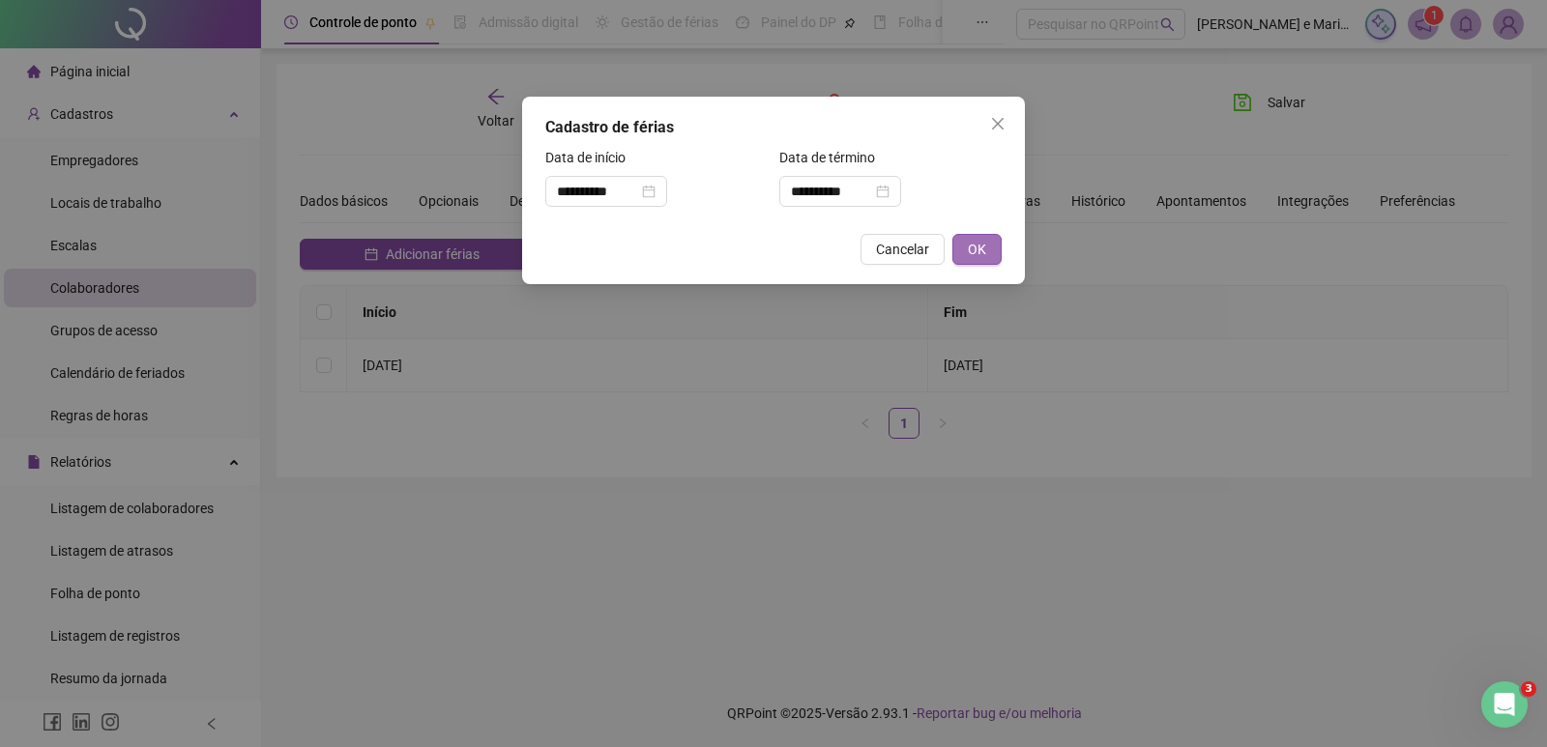
click at [989, 247] on button "OK" at bounding box center [976, 249] width 49 height 31
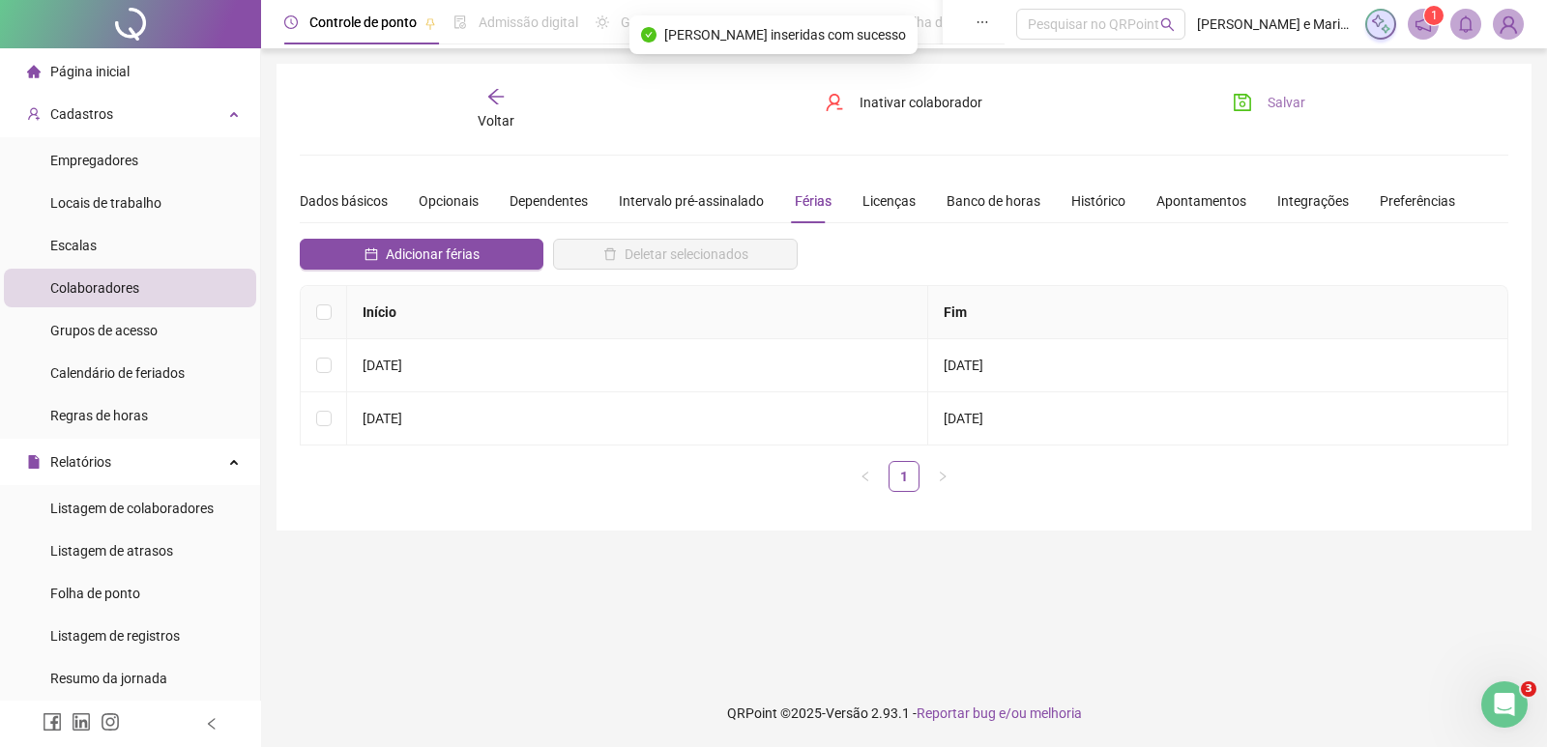
click at [1267, 96] on span "Salvar" at bounding box center [1286, 102] width 38 height 21
click at [488, 114] on span "Voltar" at bounding box center [496, 120] width 37 height 15
